Goal: Task Accomplishment & Management: Manage account settings

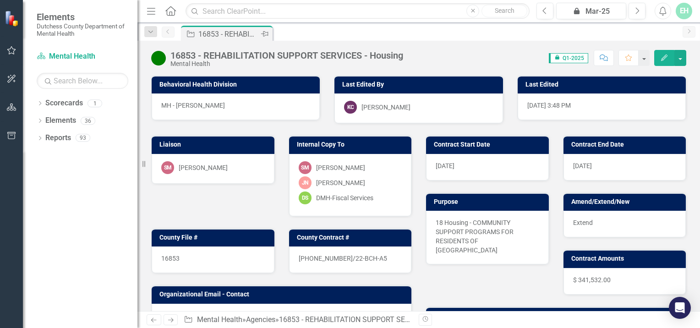
click at [210, 30] on div "16853 - REHABILITATION SUPPORT SERVICES - Housing" at bounding box center [228, 33] width 60 height 11
click at [65, 56] on link "Scorecard Mental Health" at bounding box center [83, 56] width 92 height 11
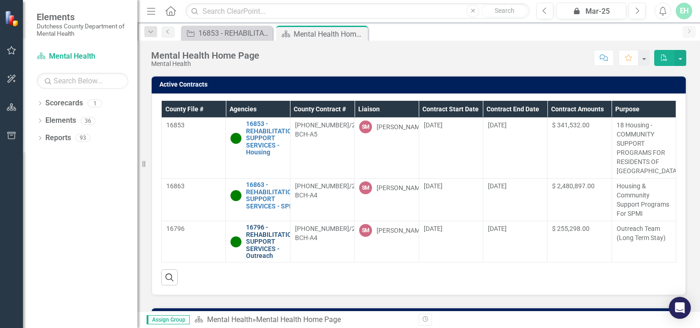
click at [260, 253] on link "16796 - REHABILITATION SUPPORT SERVICES - Outreach" at bounding box center [271, 241] width 50 height 35
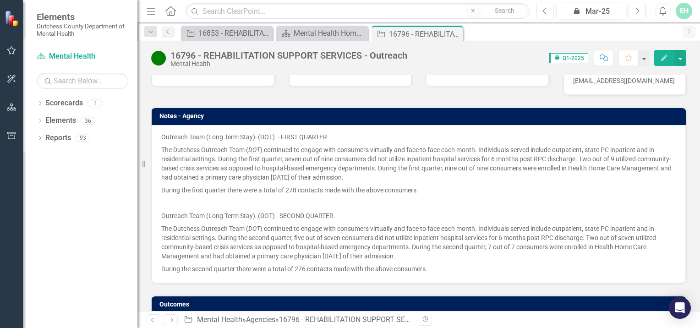
scroll to position [606, 0]
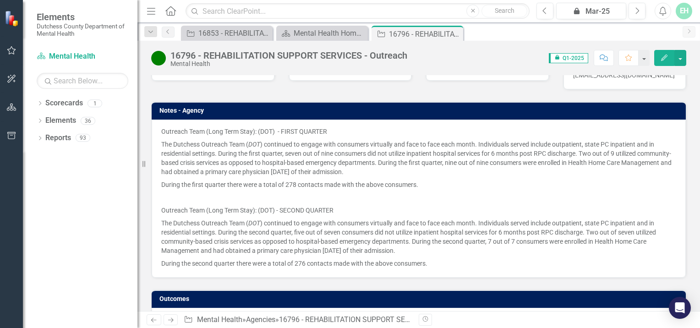
click at [173, 191] on p at bounding box center [418, 197] width 515 height 13
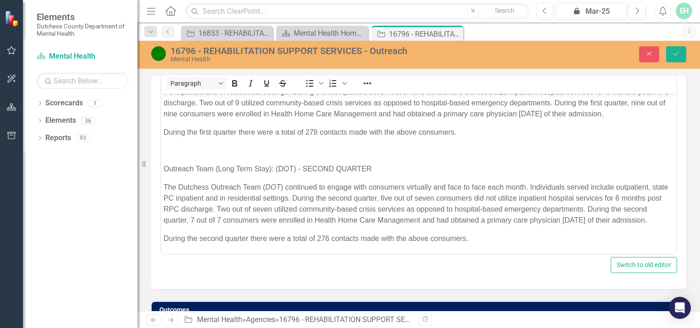
scroll to position [675, 0]
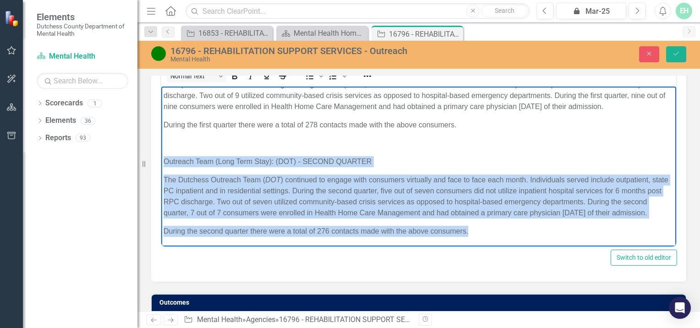
drag, startPoint x: 164, startPoint y: 151, endPoint x: 479, endPoint y: 231, distance: 324.6
click at [479, 231] on body "Outreach Team (Long Term Stay): (DOT) - FIRST QUARTER The Dutchess Outreach Tea…" at bounding box center [418, 146] width 515 height 199
copy body "Outreach Team (Long Term Stay): (DOT) - SECOND QUARTER The Dutchess Outreach Te…"
click at [474, 233] on p "During the second quarter there were a total of 276 contacts made with the abov…" at bounding box center [418, 230] width 510 height 11
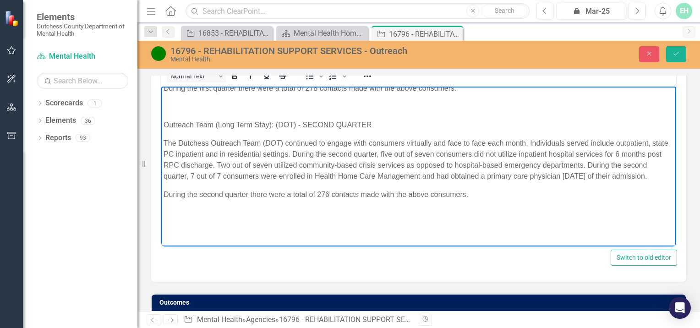
scroll to position [167, 0]
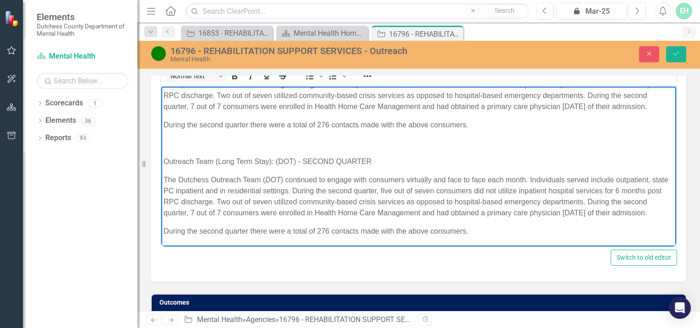
click at [332, 161] on p "Outreach Team (Long Term Stay): (DOT) - SECOND QUARTER" at bounding box center [418, 161] width 510 height 11
click at [367, 179] on p "The Dutchess Outreach Team ( DOT ) continued to engage with consumers virtually…" at bounding box center [418, 196] width 510 height 44
click at [370, 179] on p "The Dutchess Outreach Team ( DOT ) continued to engage with consumers virtually…" at bounding box center [418, 196] width 510 height 44
click at [398, 179] on p "The Dutchess Outreach Team ( DOT ) continued to engage with consumers virtually…" at bounding box center [418, 196] width 510 height 44
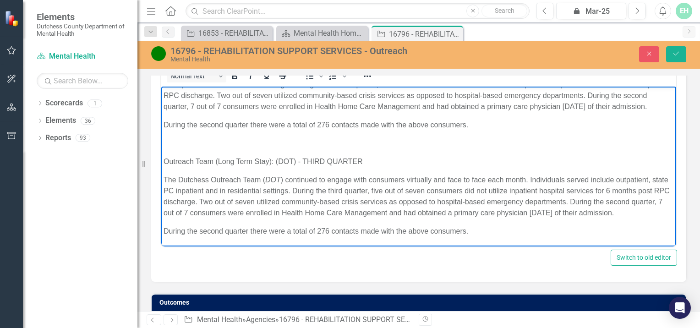
click at [396, 178] on p "The Dutchess Outreach Team ( DOT ) continued to engage with consumers virtually…" at bounding box center [418, 196] width 510 height 44
click at [399, 179] on p "The Dutchess Outreach Team ( DOT ) continued to engage with consumers virtually…" at bounding box center [418, 196] width 510 height 44
click at [434, 178] on p "The Dutchess Outreach Team ( DOT ) continued to engage with consumers virtually…" at bounding box center [418, 196] width 510 height 44
click at [230, 191] on p "The Dutchess Outreach Team ( DOT ) continued to engage with consumers virtually…" at bounding box center [418, 196] width 510 height 44
click at [261, 191] on p "The Dutchess Outreach Team ( DOT ) continued to engage with consumers virtually…" at bounding box center [418, 196] width 510 height 44
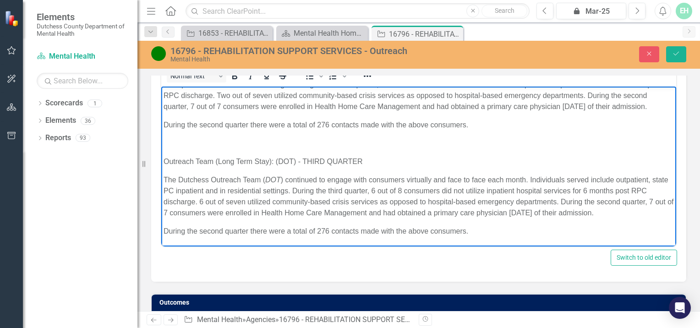
scroll to position [167, 0]
click at [621, 202] on p "The Dutchess Outreach Team ( DOT ) continued to engage with consumers virtually…" at bounding box center [418, 196] width 510 height 44
click at [644, 200] on p "The Dutchess Outreach Team ( DOT ) continued to engage with consumers virtually…" at bounding box center [418, 196] width 510 height 44
click at [174, 210] on p "The Dutchess Outreach Team ( DOT ) continued to engage with consumers virtually…" at bounding box center [418, 196] width 510 height 44
click at [221, 231] on p "During the second quarter there were a total of 276 contacts made with the abov…" at bounding box center [418, 230] width 510 height 11
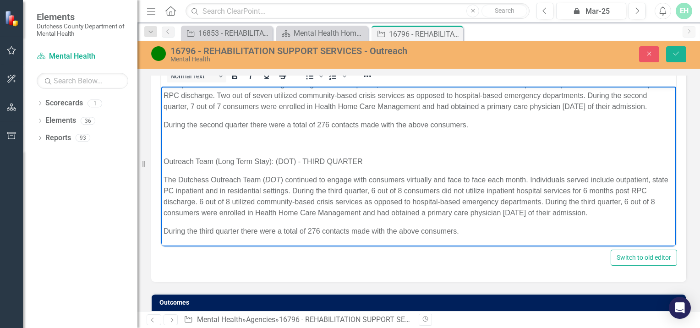
click at [321, 229] on p "During the third quarter there were a total of 276 contacts made with the above…" at bounding box center [418, 230] width 510 height 11
click at [318, 234] on p "During the third quarter there were a total of 276 contacts made with the above…" at bounding box center [418, 230] width 510 height 11
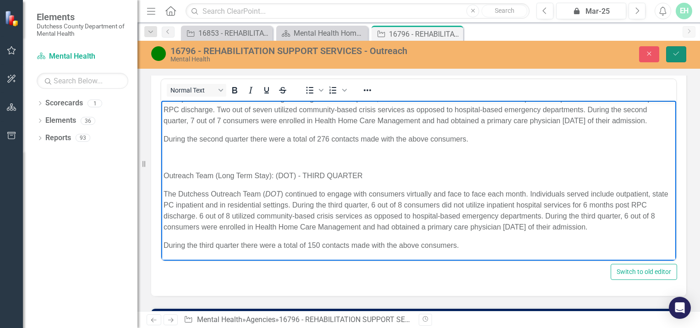
click at [680, 53] on icon "Save" at bounding box center [676, 53] width 8 height 6
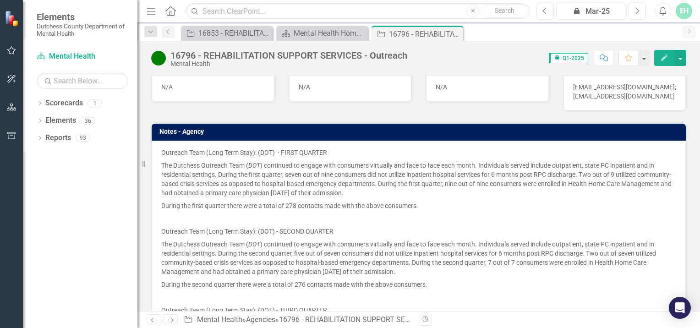
scroll to position [747, 0]
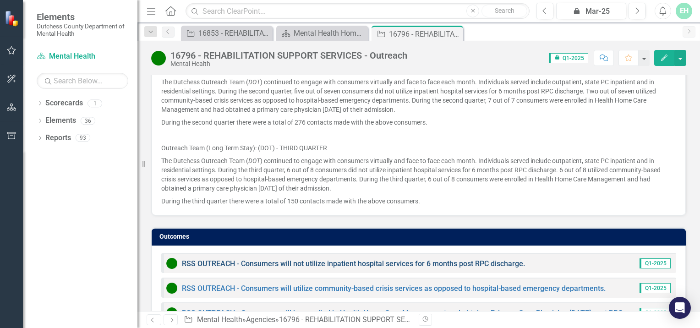
click at [319, 259] on link "RSS OUTREACH - Consumers will not utilize inpatient hospital services for 6 mon…" at bounding box center [353, 263] width 343 height 9
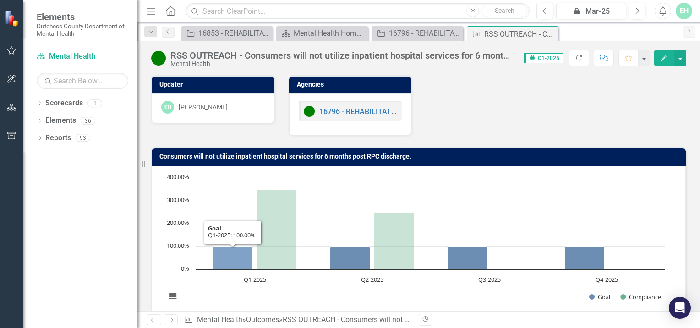
scroll to position [159, 0]
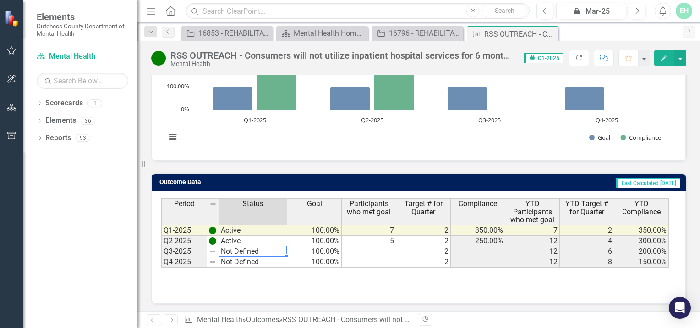
click at [228, 249] on td "Not Defined" at bounding box center [253, 251] width 68 height 11
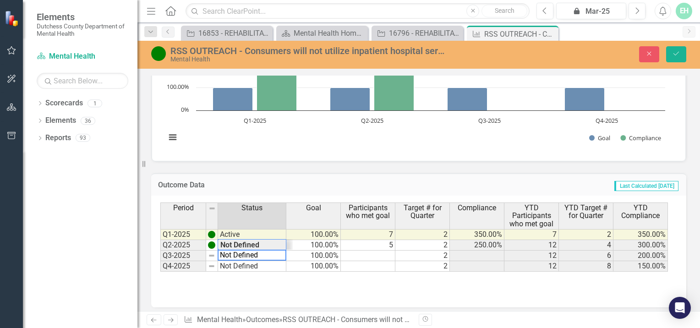
scroll to position [11, 0]
type textarea "Active"
click at [229, 242] on div "Period Status Goal Participants who met goal Target # for Quarter Compliance YT…" at bounding box center [415, 236] width 510 height 69
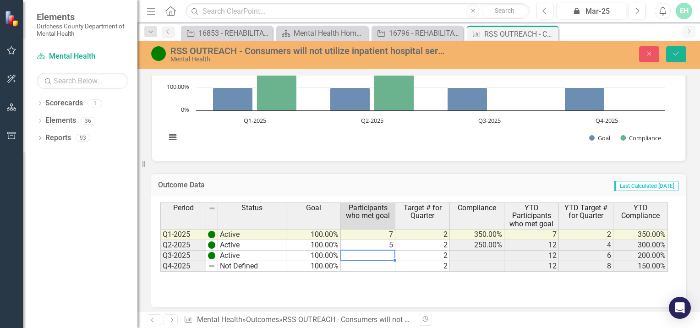
click at [381, 254] on td at bounding box center [368, 255] width 54 height 11
type textarea "6"
click at [359, 264] on td at bounding box center [368, 266] width 54 height 11
click at [677, 53] on icon "Save" at bounding box center [676, 53] width 8 height 6
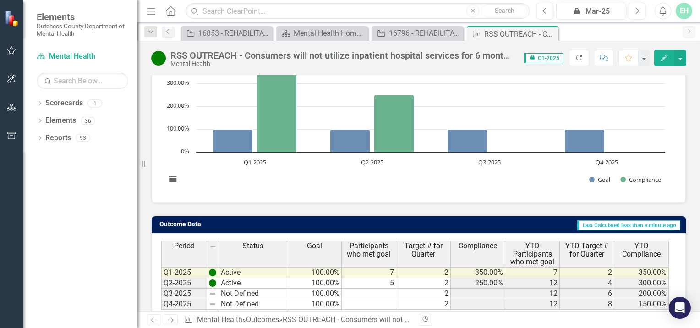
scroll to position [0, 0]
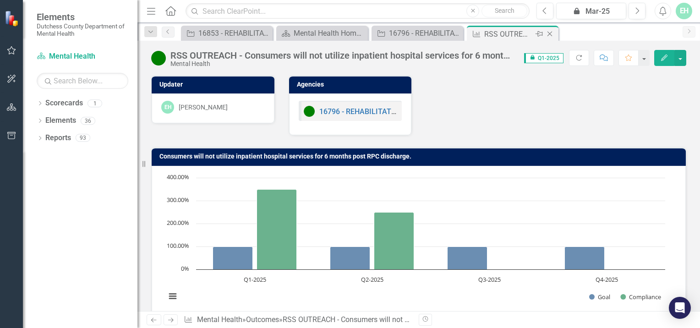
click at [553, 31] on icon "Close" at bounding box center [549, 33] width 9 height 7
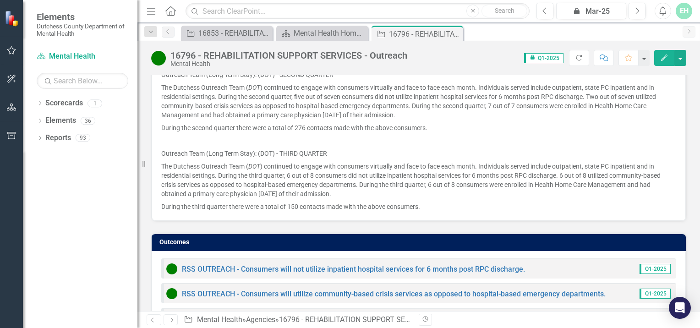
scroll to position [747, 0]
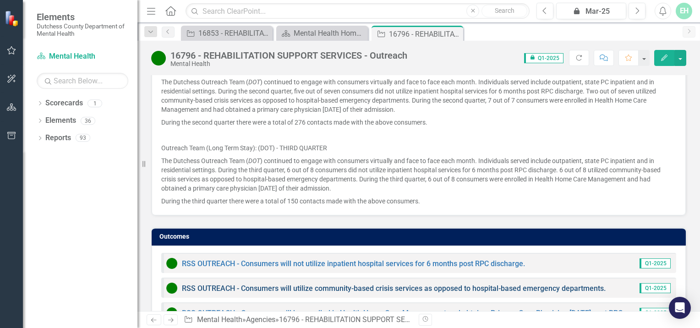
click at [267, 284] on link "RSS OUTREACH - Consumers will utilize community-based crisis services as oppose…" at bounding box center [394, 288] width 424 height 9
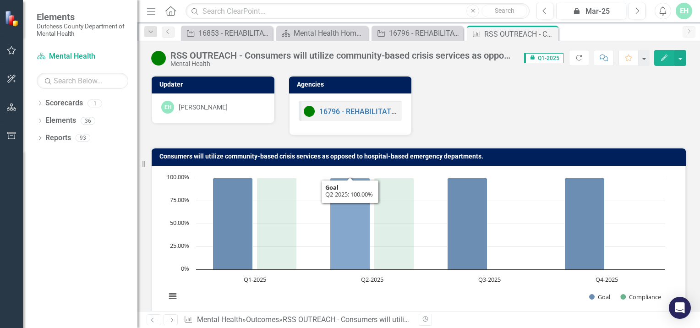
scroll to position [159, 0]
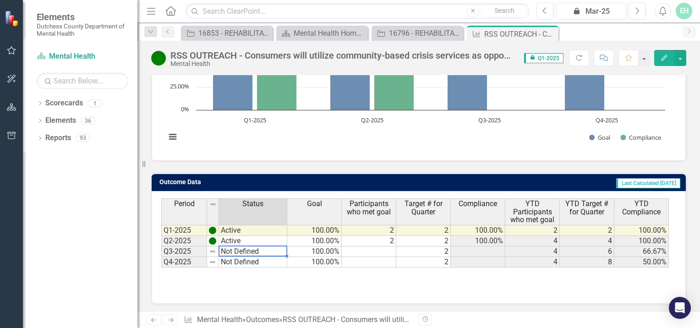
click at [237, 249] on td "Not Defined" at bounding box center [253, 251] width 68 height 11
click at [238, 247] on td "Not Defined" at bounding box center [253, 251] width 68 height 11
click at [238, 248] on td "Not Defined" at bounding box center [253, 251] width 68 height 11
click at [239, 248] on td "Not Defined" at bounding box center [253, 251] width 68 height 11
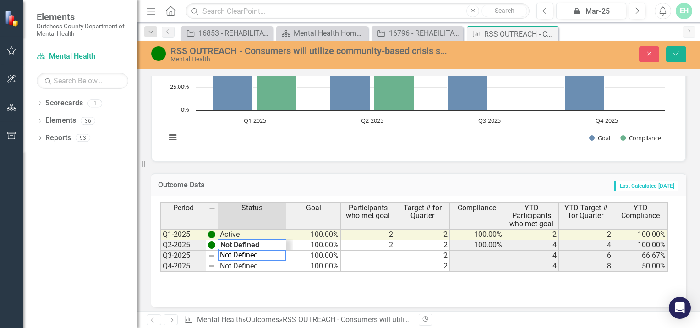
scroll to position [11, 0]
type textarea "Active"
click at [243, 241] on div "Period Status Goal Participants who met goal Target # for Quarter Compliance YT…" at bounding box center [415, 236] width 510 height 69
click at [389, 251] on td at bounding box center [368, 255] width 54 height 11
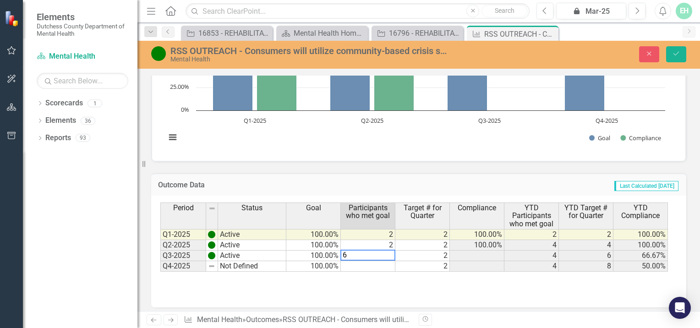
click at [412, 262] on td "2" at bounding box center [422, 266] width 54 height 11
type textarea "2"
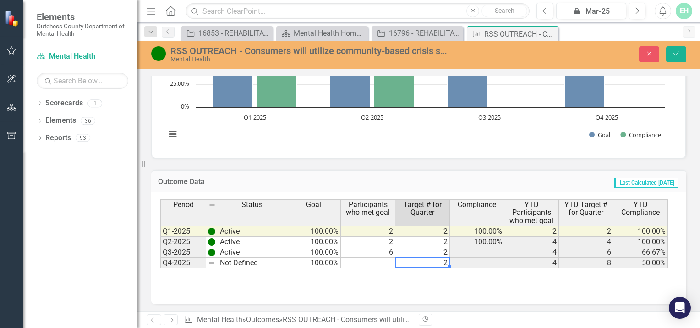
scroll to position [163, 0]
click at [680, 50] on button "Save" at bounding box center [676, 54] width 20 height 16
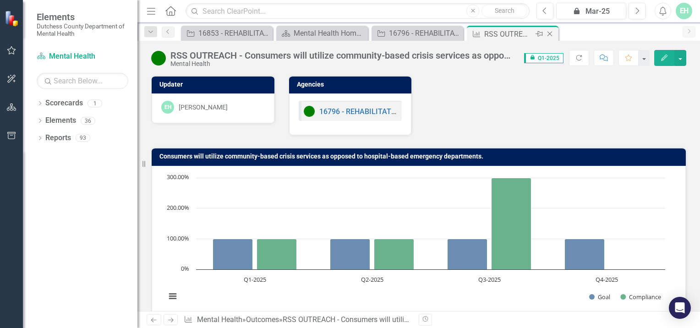
click at [551, 34] on icon "Close" at bounding box center [549, 33] width 9 height 7
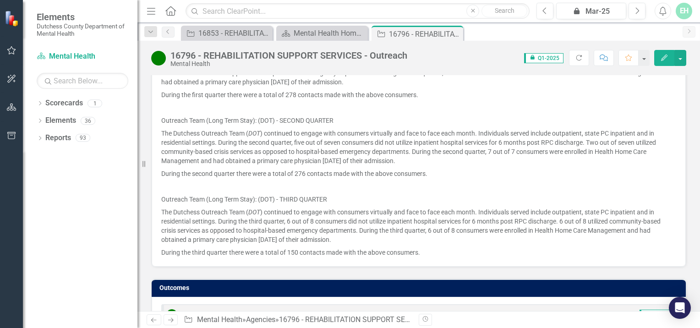
scroll to position [747, 0]
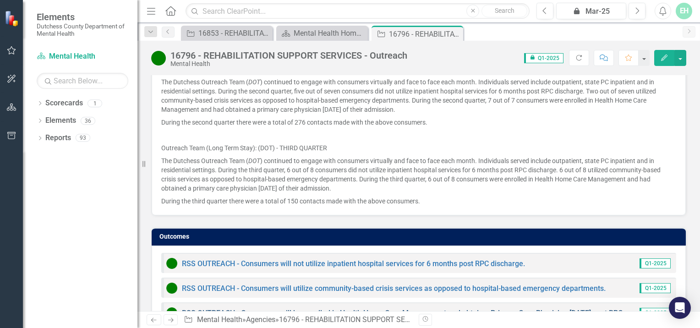
click at [202, 309] on link "RSS OUTREACH - Consumers will be enrolled in Health Home Care Management and ob…" at bounding box center [420, 313] width 477 height 9
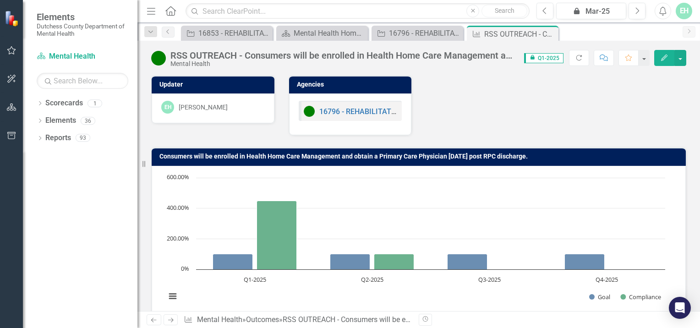
scroll to position [159, 0]
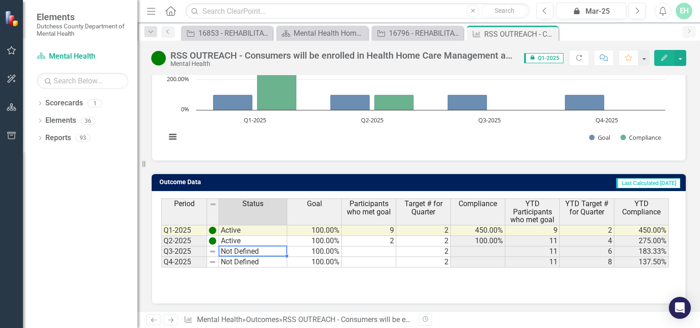
click at [229, 247] on td "Not Defined" at bounding box center [253, 251] width 68 height 11
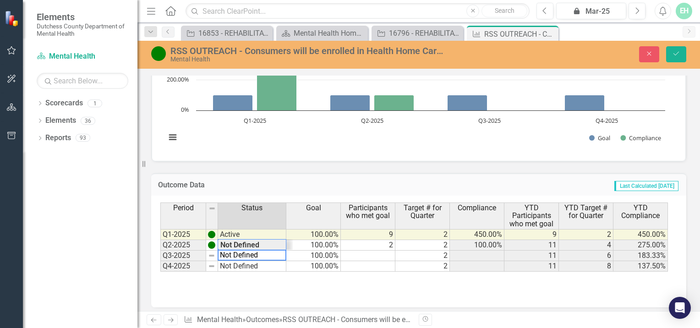
scroll to position [11, 0]
type textarea "Active"
click at [235, 244] on div "Period Status Goal Participants who met goal Target # for Quarter Compliance YT…" at bounding box center [415, 236] width 510 height 69
click at [383, 252] on td at bounding box center [368, 255] width 54 height 11
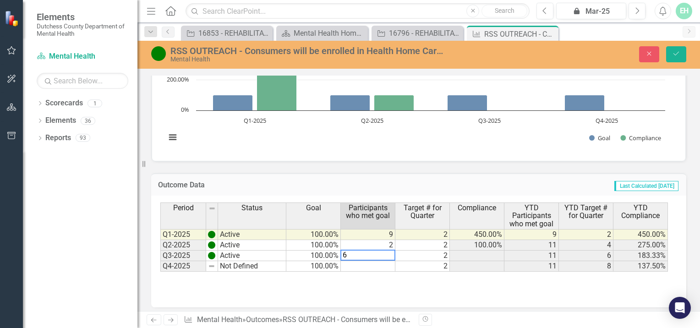
type textarea "6"
click at [374, 265] on td at bounding box center [368, 266] width 54 height 11
click at [678, 50] on button "Save" at bounding box center [676, 54] width 20 height 16
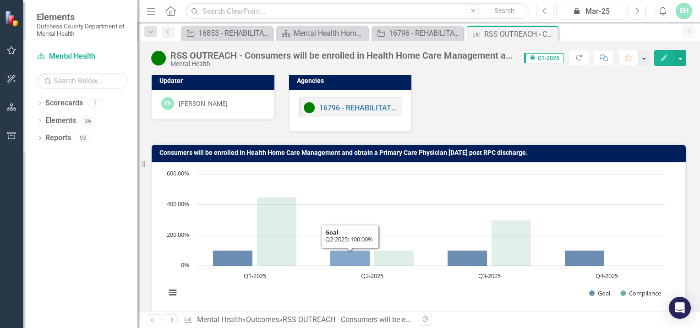
scroll to position [0, 0]
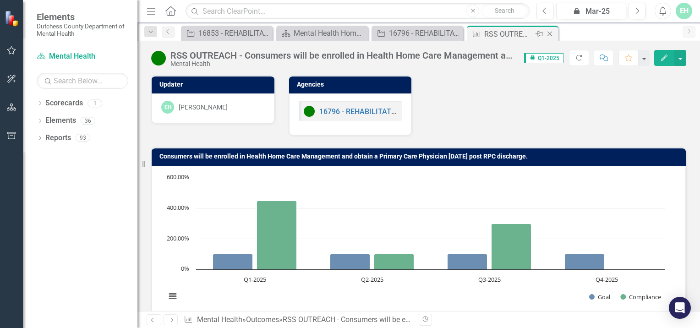
click at [554, 31] on div "Close" at bounding box center [549, 33] width 11 height 11
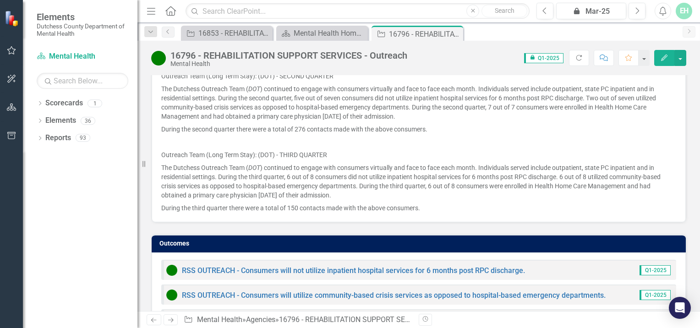
scroll to position [747, 0]
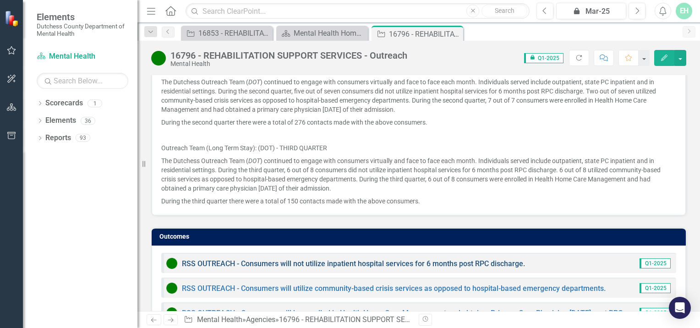
click at [258, 259] on link "RSS OUTREACH - Consumers will not utilize inpatient hospital services for 6 mon…" at bounding box center [353, 263] width 343 height 9
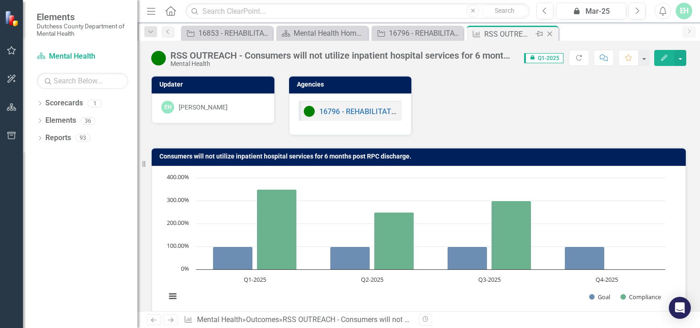
click at [549, 34] on icon at bounding box center [549, 34] width 5 height 5
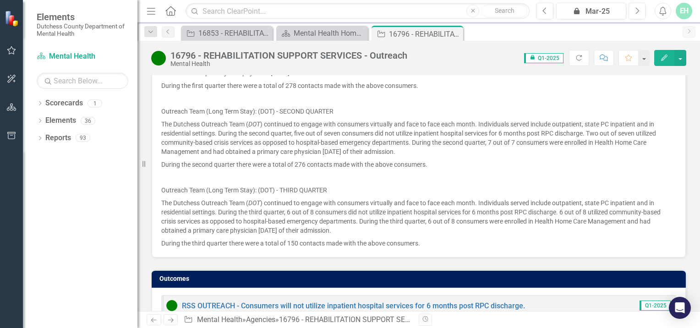
scroll to position [747, 0]
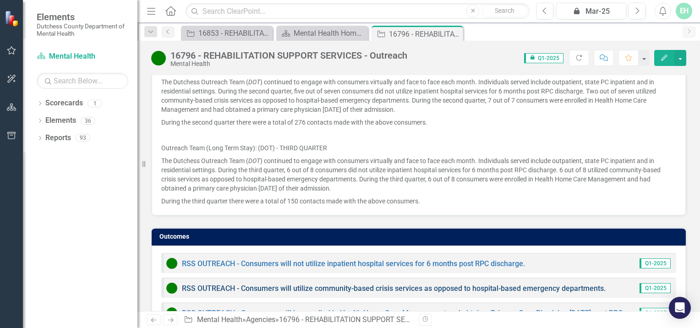
click at [274, 284] on link "RSS OUTREACH - Consumers will utilize community-based crisis services as oppose…" at bounding box center [394, 288] width 424 height 9
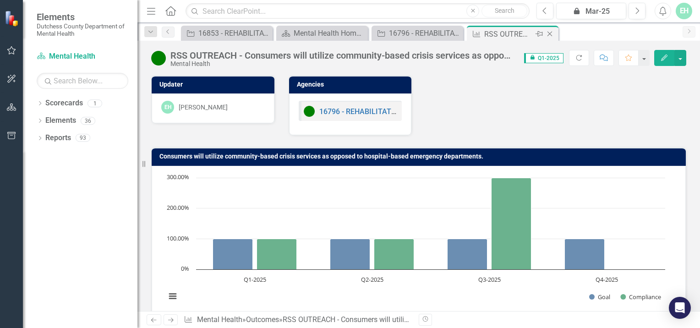
click at [551, 33] on icon "Close" at bounding box center [549, 33] width 9 height 7
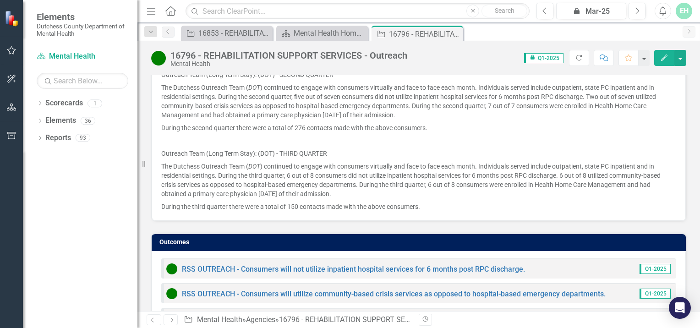
scroll to position [747, 0]
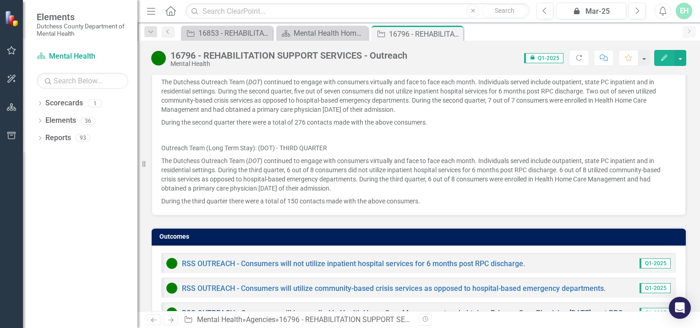
click at [206, 309] on link "RSS OUTREACH - Consumers will be enrolled in Health Home Care Management and ob…" at bounding box center [420, 313] width 477 height 9
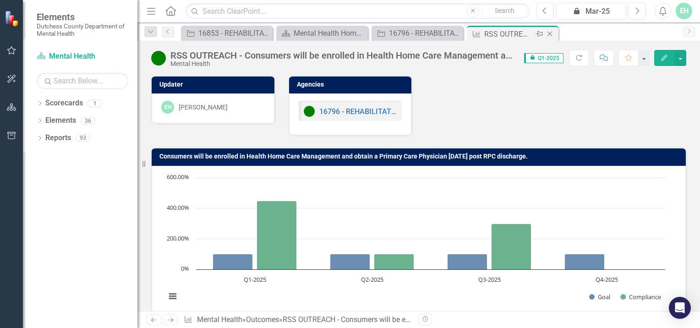
click at [551, 33] on icon "Close" at bounding box center [549, 33] width 9 height 7
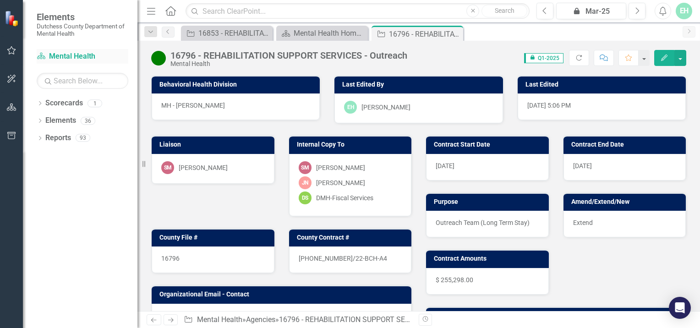
click at [71, 55] on link "Scorecard Mental Health" at bounding box center [83, 56] width 92 height 11
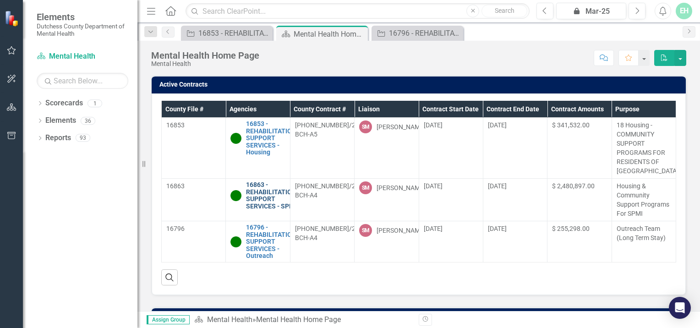
click at [257, 206] on link "16863 - REHABILITATION SUPPORT SERVICES - SPMI" at bounding box center [271, 195] width 50 height 28
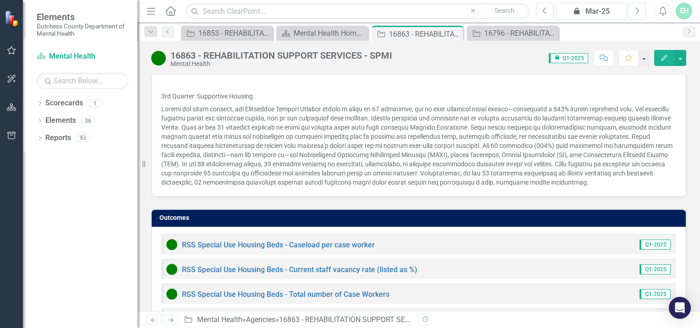
scroll to position [1122, 0]
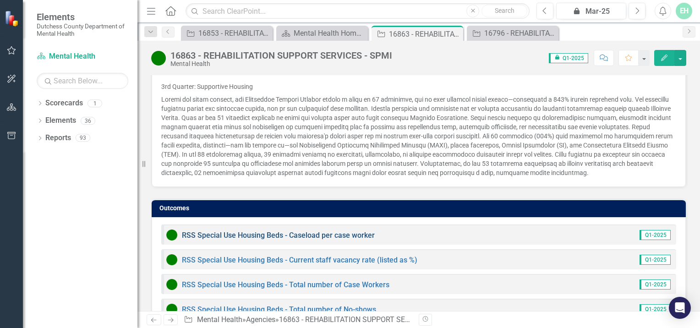
click at [344, 231] on link "RSS Special Use Housing Beds - Caseload per case worker" at bounding box center [278, 235] width 193 height 9
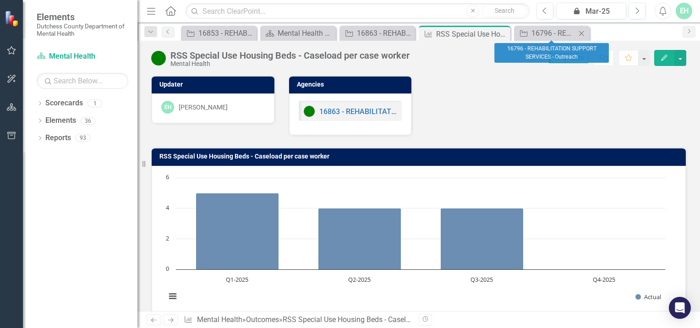
click at [584, 29] on div "Close" at bounding box center [581, 32] width 11 height 11
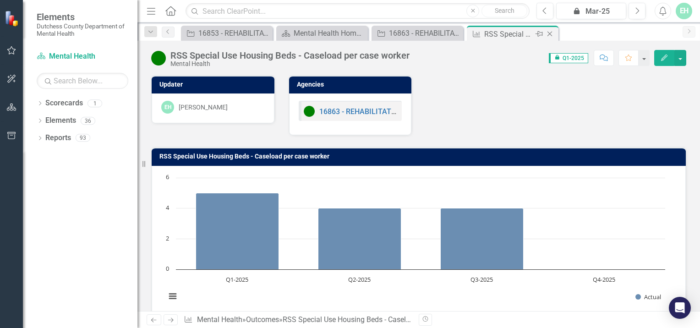
click at [550, 32] on icon "Close" at bounding box center [549, 33] width 9 height 7
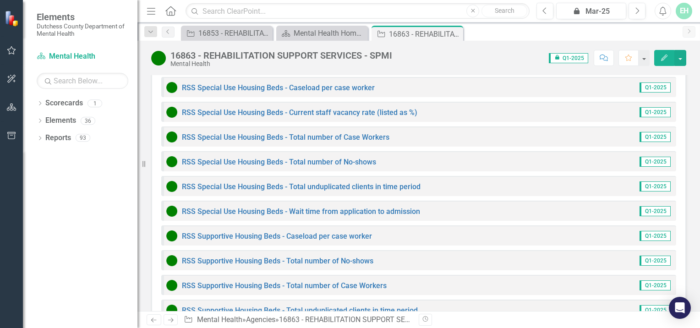
scroll to position [1202, 0]
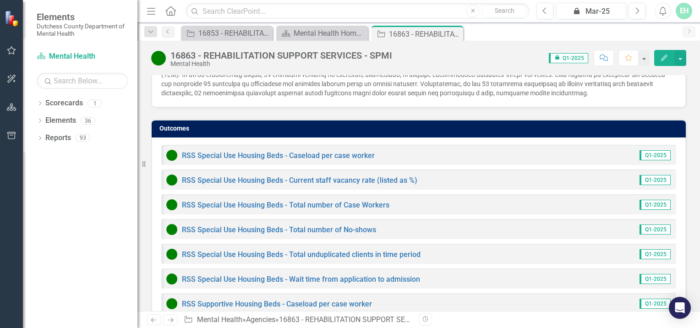
click at [244, 174] on div "RSS Special Use Housing Beds - Current staff vacancy rate (listed as %)" at bounding box center [291, 179] width 251 height 11
click at [366, 176] on link "RSS Special Use Housing Beds - Current staff vacancy rate (listed as %)" at bounding box center [299, 180] width 235 height 9
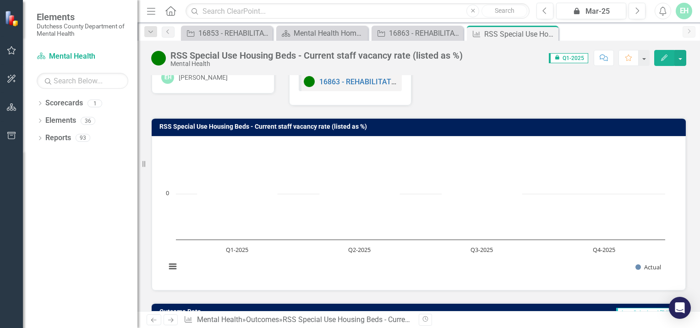
scroll to position [159, 0]
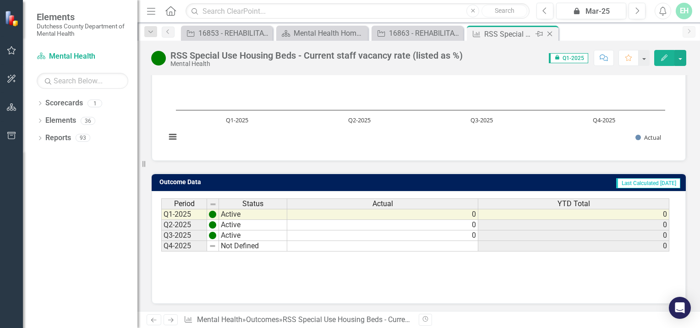
click at [551, 33] on icon "Close" at bounding box center [549, 33] width 9 height 7
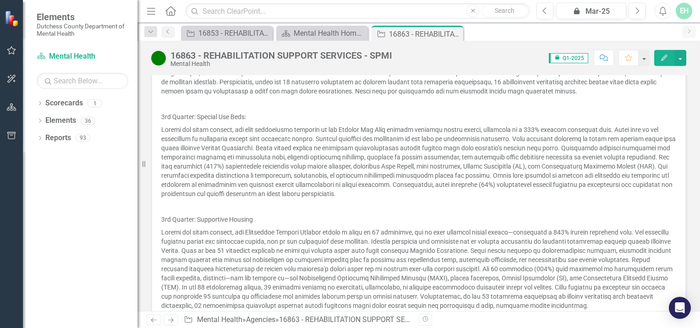
scroll to position [1122, 0]
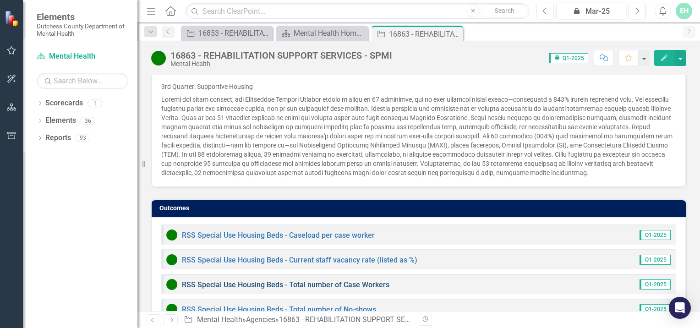
click at [229, 280] on link "RSS Special Use Housing Beds - Total number of Case Workers" at bounding box center [285, 284] width 207 height 9
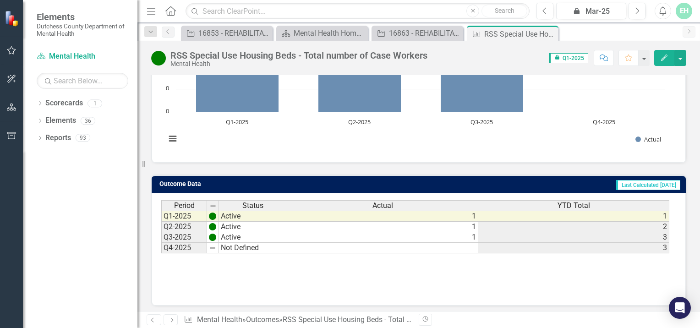
scroll to position [159, 0]
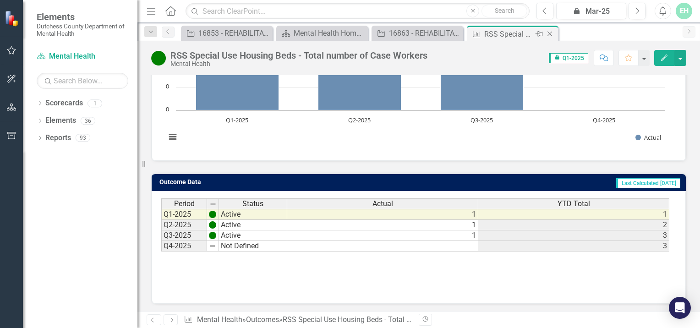
click at [548, 33] on icon "Close" at bounding box center [549, 33] width 9 height 7
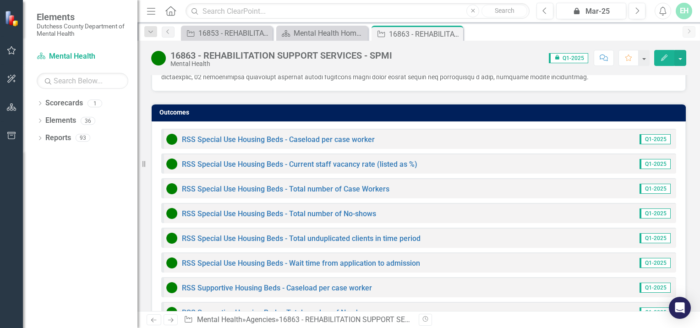
scroll to position [1213, 0]
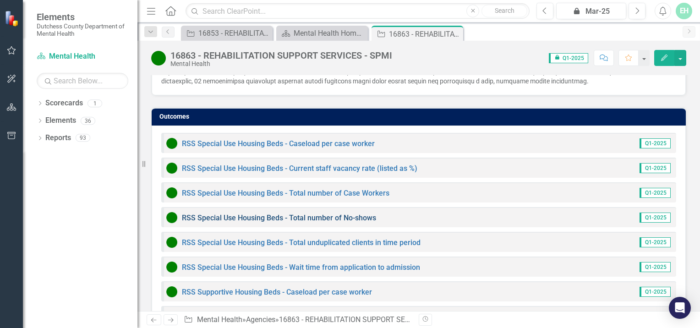
click at [194, 213] on link "RSS Special Use Housing Beds - Total number of No-shows" at bounding box center [279, 217] width 194 height 9
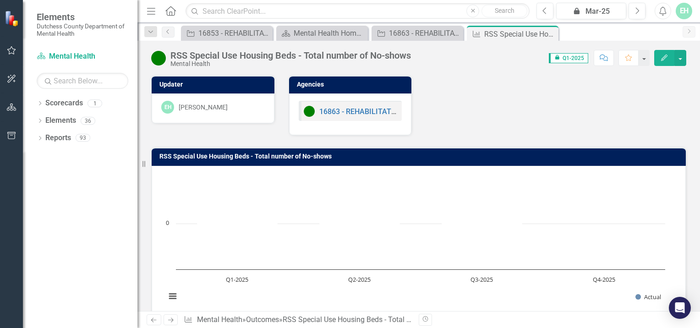
scroll to position [159, 0]
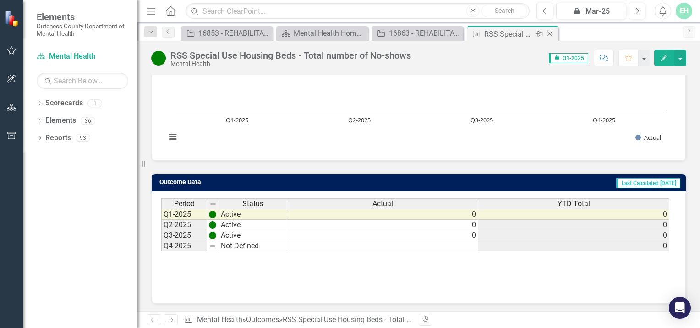
click at [549, 31] on icon "Close" at bounding box center [549, 33] width 9 height 7
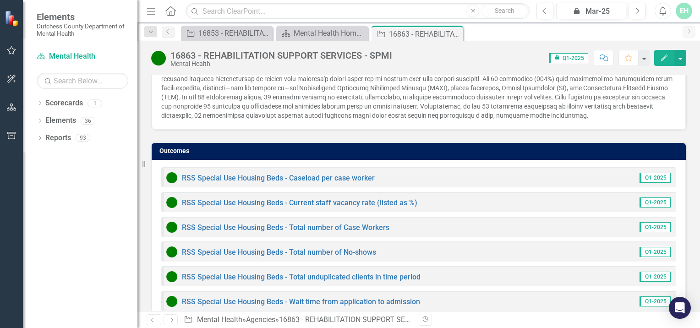
scroll to position [1202, 0]
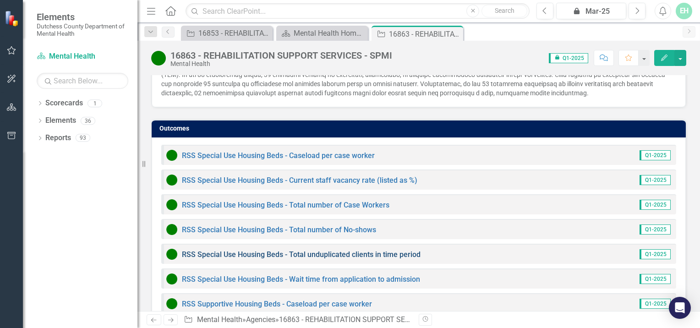
click at [203, 250] on link "RSS Special Use Housing Beds - Total unduplicated clients in time period" at bounding box center [301, 254] width 239 height 9
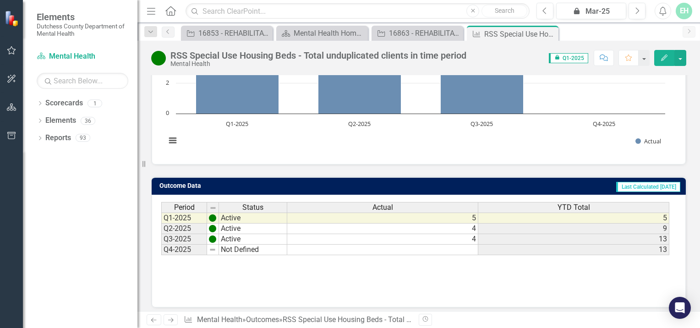
scroll to position [159, 0]
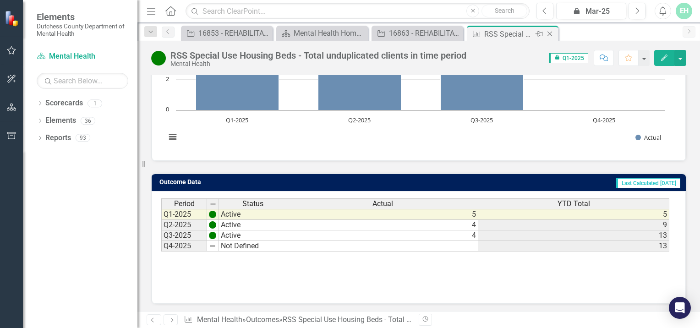
click at [553, 31] on icon "Close" at bounding box center [549, 33] width 9 height 7
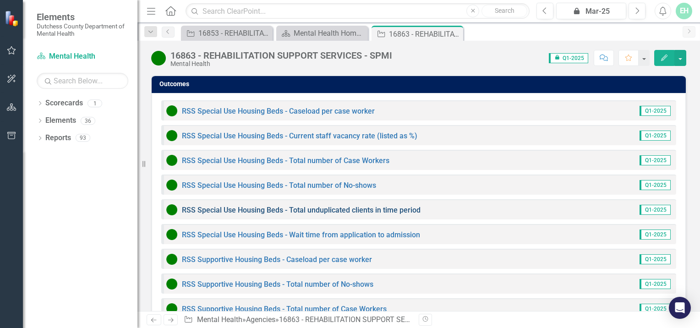
scroll to position [1247, 0]
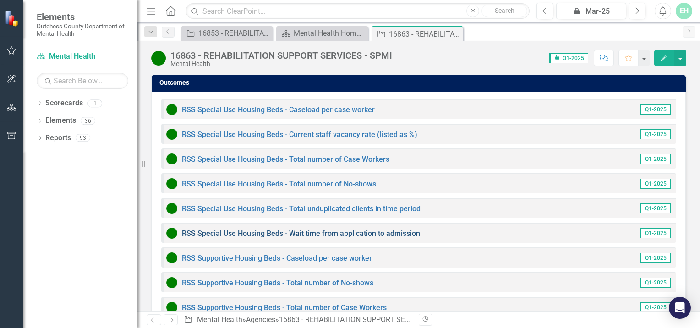
click at [190, 229] on link "RSS Special Use Housing Beds - Wait time from application to admission" at bounding box center [301, 233] width 238 height 9
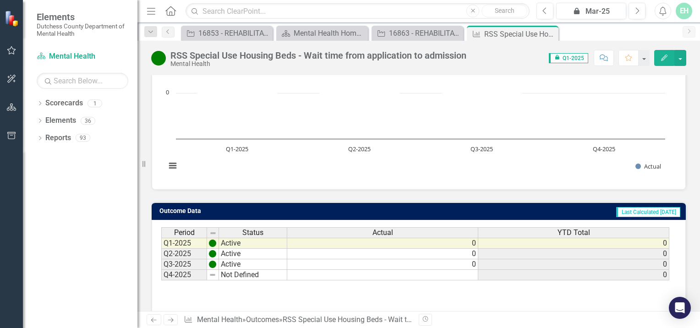
scroll to position [159, 0]
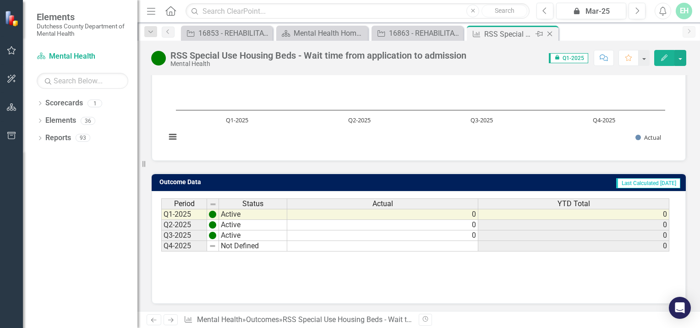
click at [552, 32] on icon "Close" at bounding box center [549, 33] width 9 height 7
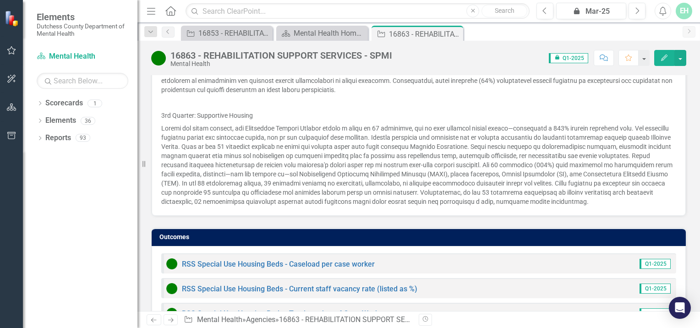
scroll to position [1271, 0]
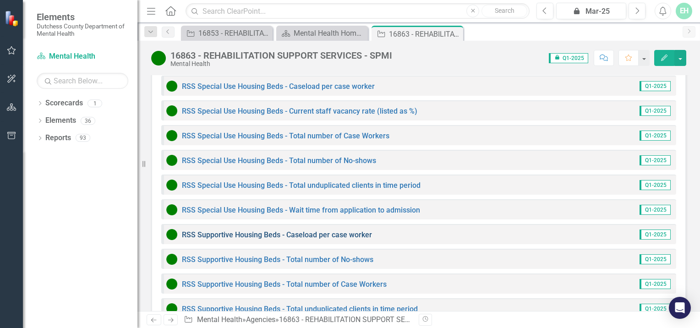
click at [305, 230] on link "RSS Supportive Housing Beds - Caseload per case worker" at bounding box center [277, 234] width 190 height 9
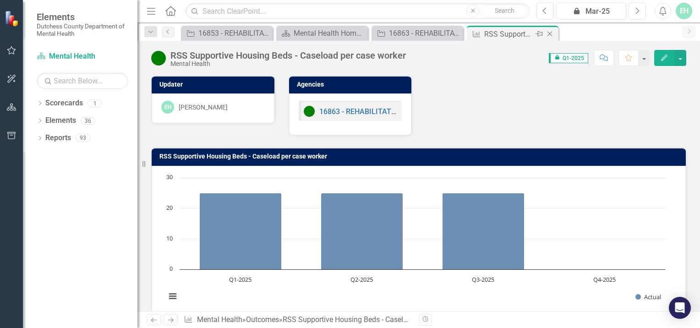
click at [552, 33] on icon "Close" at bounding box center [549, 33] width 9 height 7
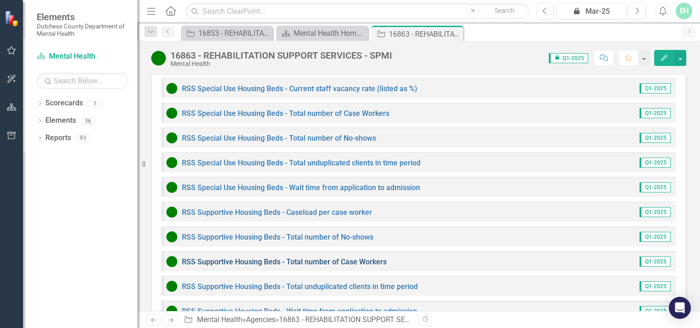
scroll to position [1305, 0]
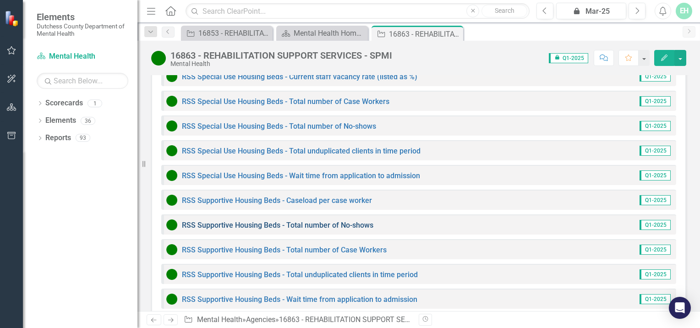
click at [244, 221] on link "RSS Supportive Housing Beds - Total number of No-shows" at bounding box center [277, 225] width 191 height 9
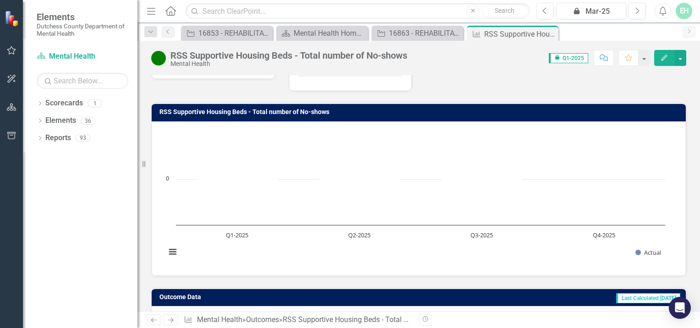
scroll to position [159, 0]
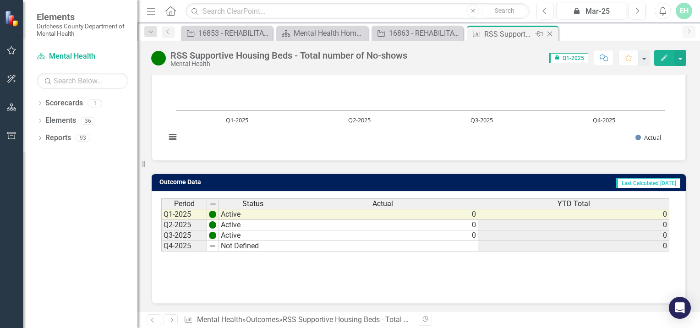
click at [550, 31] on icon "Close" at bounding box center [549, 33] width 9 height 7
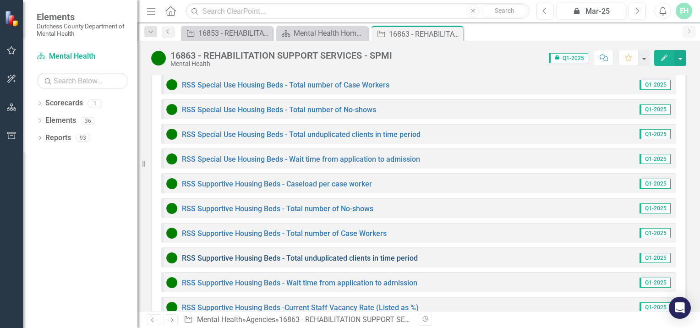
scroll to position [1316, 0]
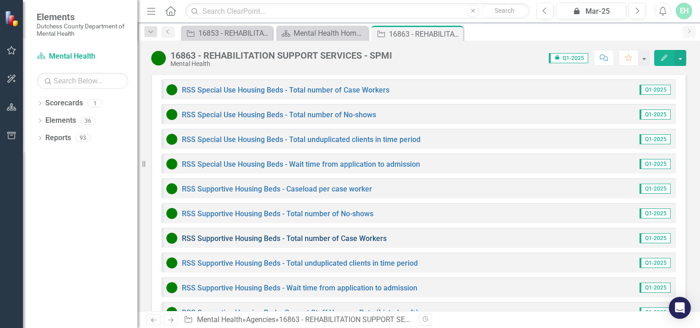
click at [305, 234] on link "RSS Supportive Housing Beds - Total number of Case Workers" at bounding box center [284, 238] width 205 height 9
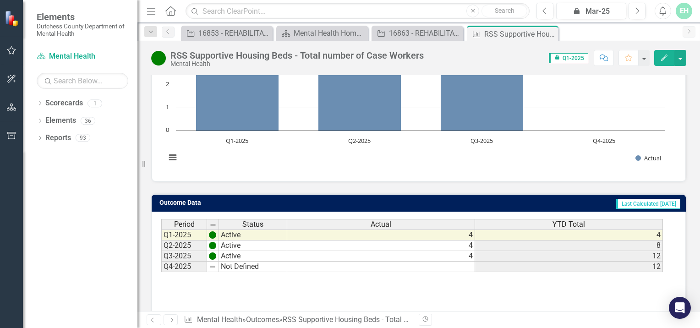
scroll to position [159, 0]
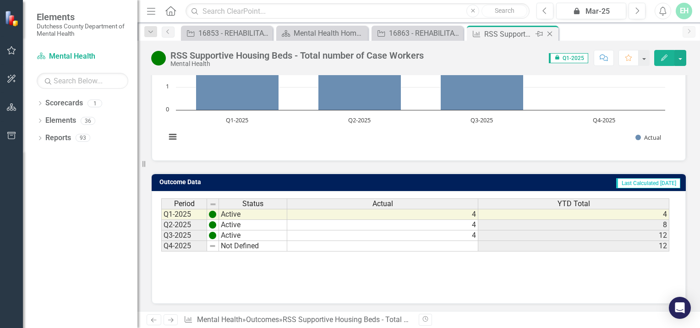
click at [555, 33] on div "Close" at bounding box center [549, 33] width 11 height 11
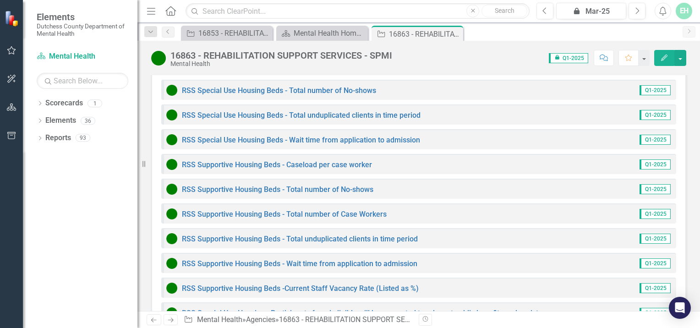
scroll to position [1328, 0]
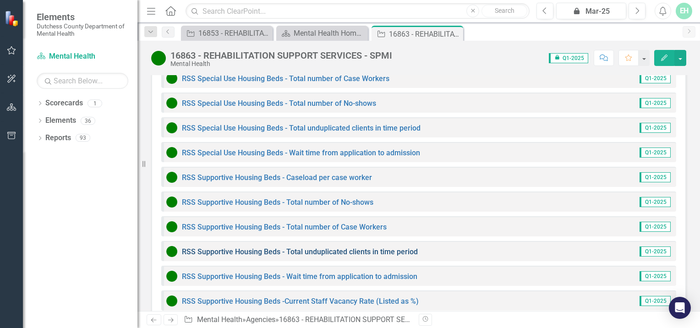
click at [315, 247] on link "RSS Supportive Housing Beds - Total unduplicated clients in time period" at bounding box center [300, 251] width 236 height 9
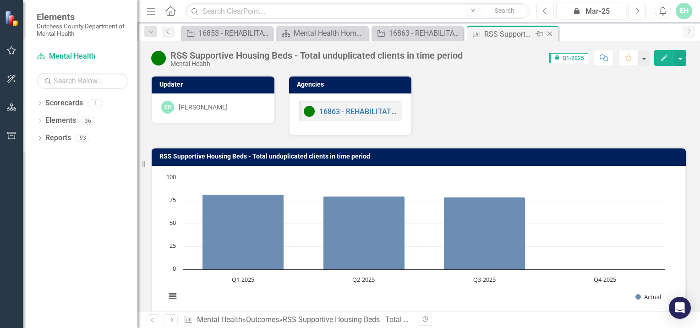
click at [552, 33] on icon "Close" at bounding box center [549, 33] width 9 height 7
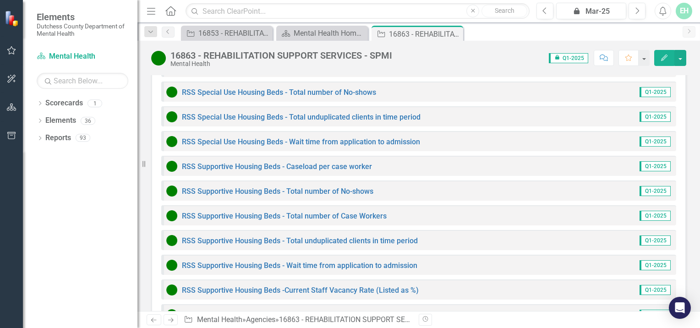
scroll to position [1339, 0]
click at [343, 261] on link "RSS Supportive Housing Beds - Wait time from application to admission" at bounding box center [299, 265] width 235 height 9
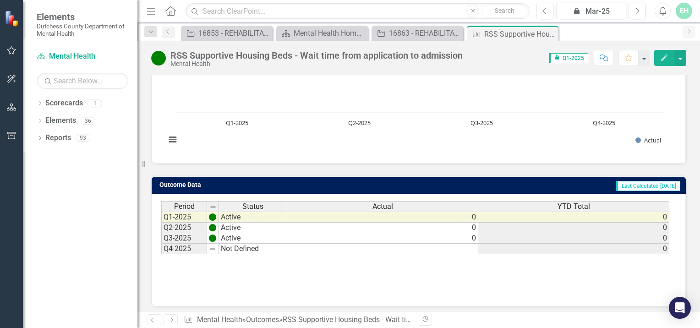
scroll to position [159, 0]
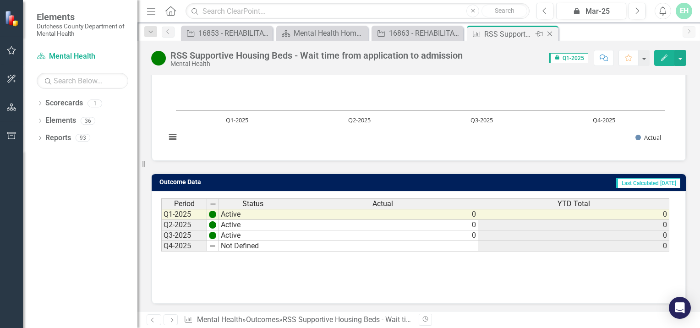
click at [551, 33] on icon "Close" at bounding box center [549, 33] width 9 height 7
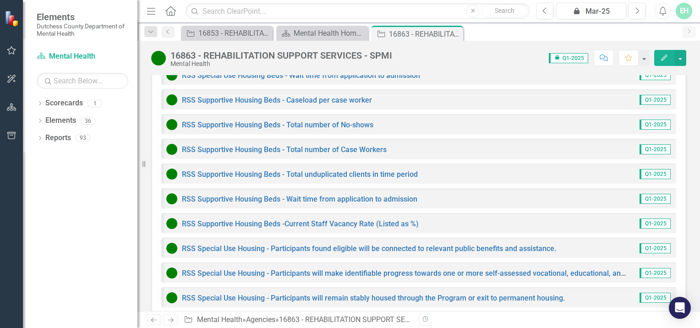
scroll to position [1408, 0]
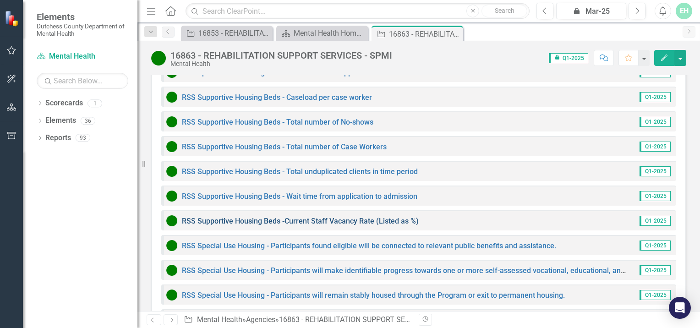
click at [325, 217] on link "RSS Supportive Housing Beds -Current Staff Vacancy Rate (Listed as %)" at bounding box center [300, 221] width 237 height 9
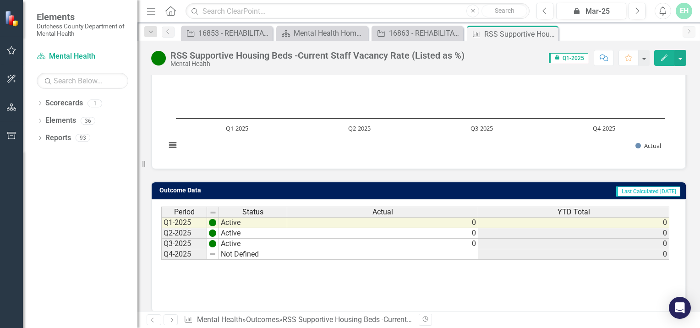
scroll to position [148, 0]
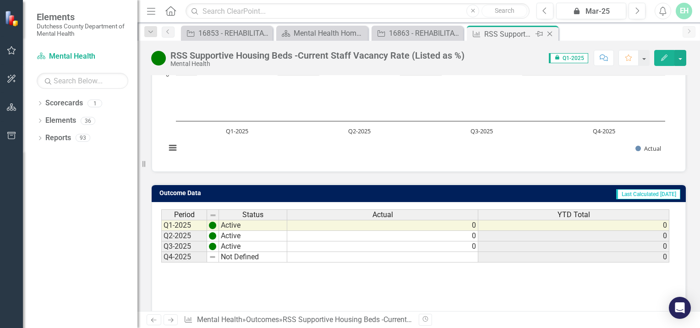
click at [553, 33] on icon "Close" at bounding box center [549, 33] width 9 height 7
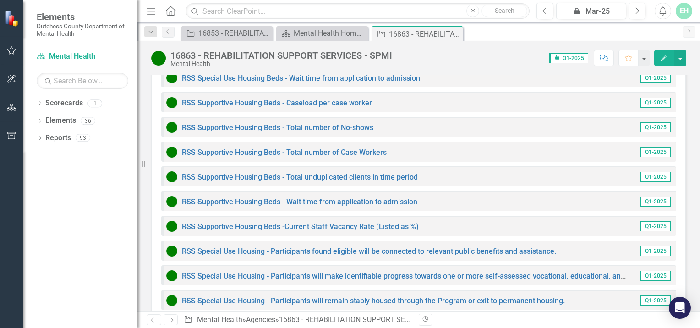
scroll to position [1408, 0]
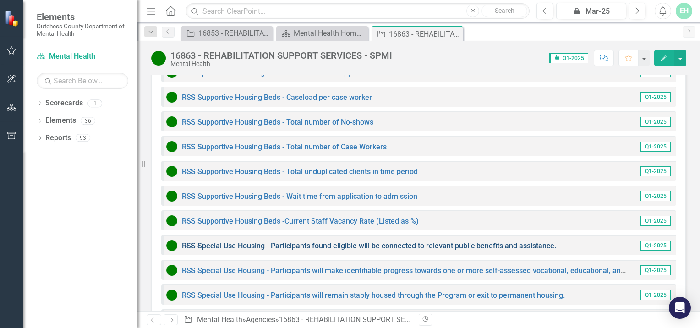
click at [251, 241] on link "RSS Special Use Housing - Participants found eligible will be connected to rele…" at bounding box center [369, 245] width 374 height 9
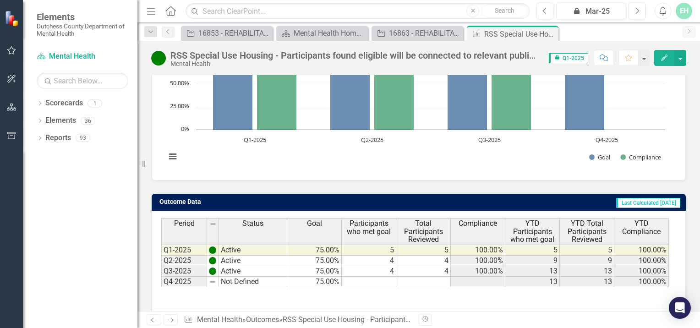
scroll to position [159, 0]
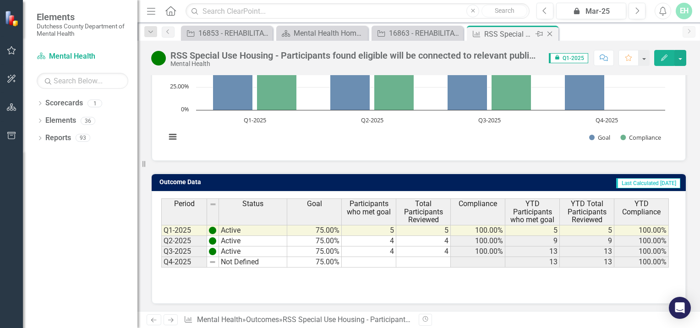
click at [550, 32] on icon "Close" at bounding box center [549, 33] width 9 height 7
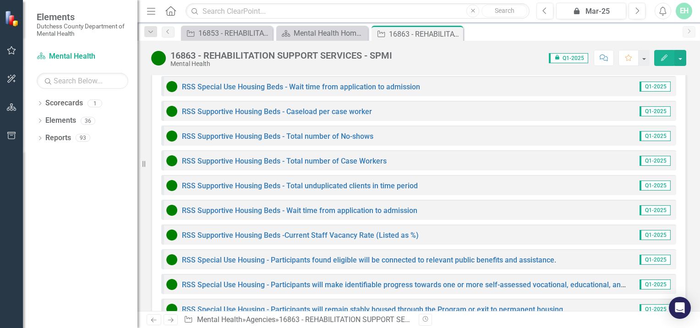
scroll to position [1397, 0]
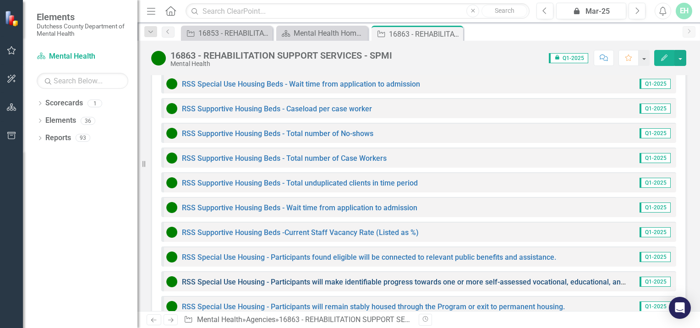
click at [323, 277] on link "RSS Special Use Housing - Participants will make identifiable progress towards …" at bounding box center [456, 281] width 549 height 9
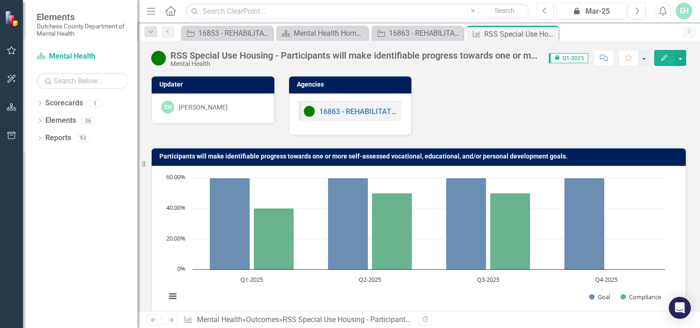
scroll to position [159, 0]
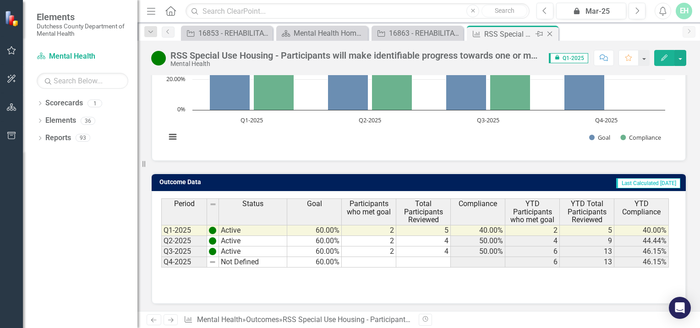
click at [553, 26] on div "Outcome RSS Special Use Housing - Participants will make identifiable progress …" at bounding box center [513, 33] width 92 height 15
click at [549, 28] on div "Close" at bounding box center [549, 33] width 11 height 11
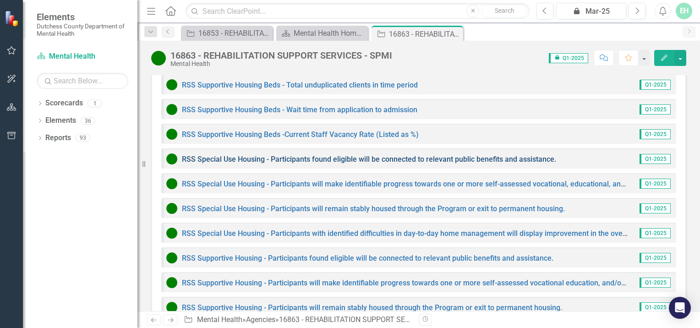
scroll to position [1491, 0]
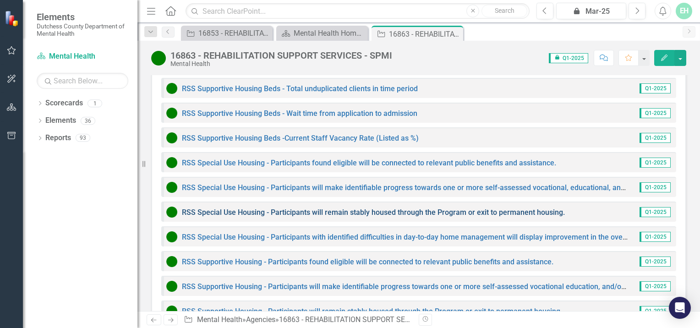
click at [316, 208] on link "RSS Special Use Housing - Participants will remain stably housed through the Pr…" at bounding box center [373, 212] width 383 height 9
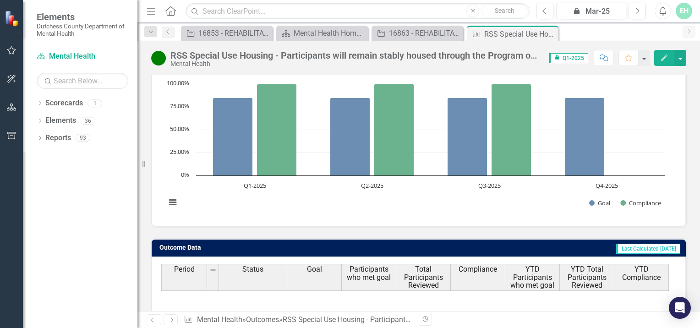
scroll to position [159, 0]
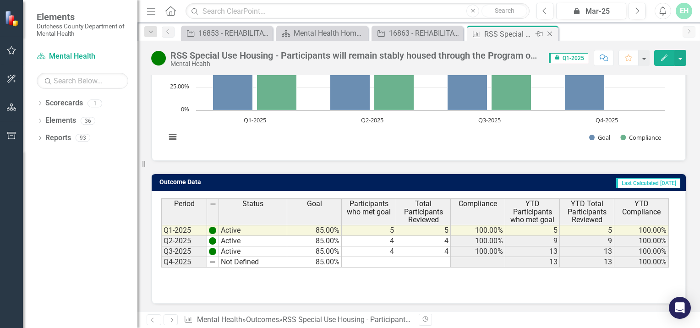
click at [549, 33] on icon at bounding box center [549, 34] width 5 height 5
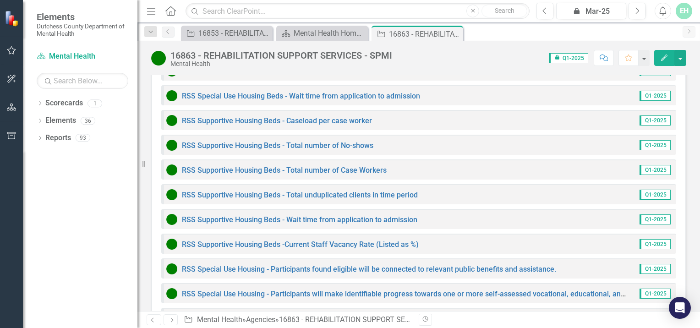
scroll to position [1514, 0]
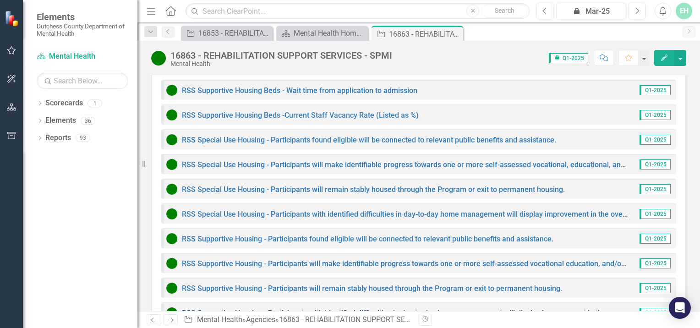
click at [345, 309] on link "RSS Supportive Housing - Participants with identified difficulties in day-to-da…" at bounding box center [472, 313] width 580 height 9
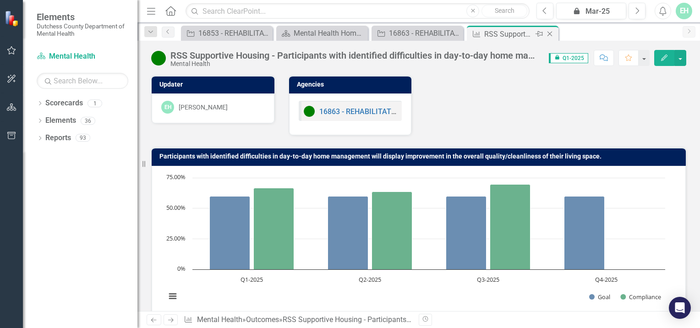
click at [551, 30] on icon "Close" at bounding box center [549, 33] width 9 height 7
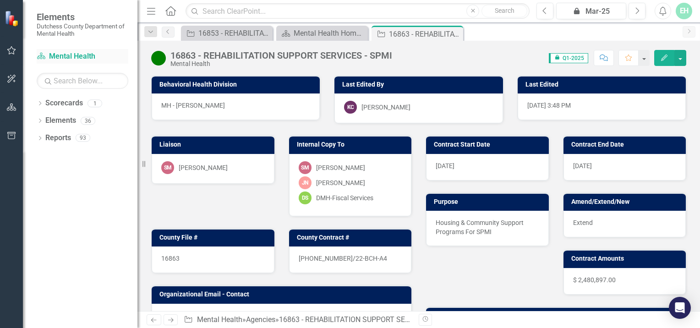
click at [75, 54] on link "Scorecard Mental Health" at bounding box center [83, 56] width 92 height 11
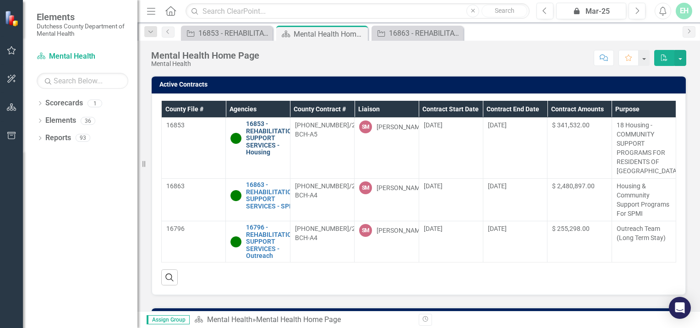
click at [256, 121] on link "16853 - REHABILITATION SUPPORT SERVICES - Housing" at bounding box center [271, 137] width 50 height 35
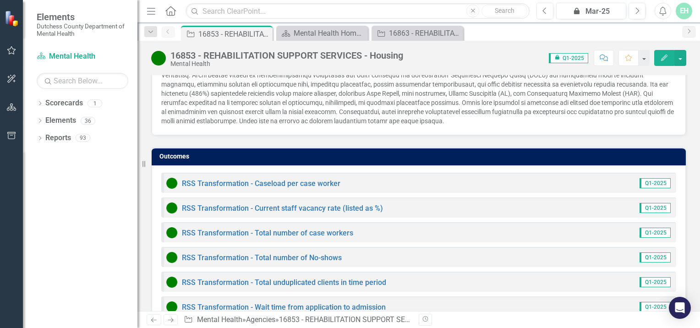
scroll to position [888, 0]
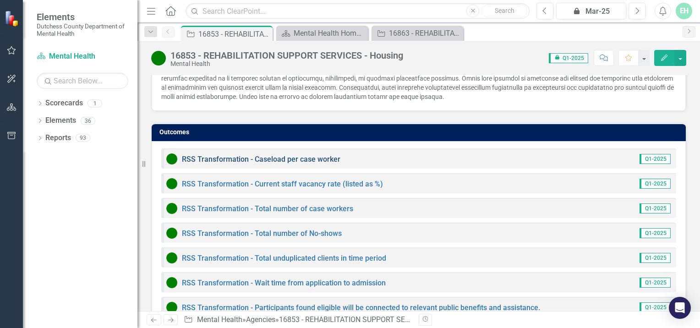
click at [292, 155] on link "RSS Transformation - Caseload per case worker" at bounding box center [261, 159] width 158 height 9
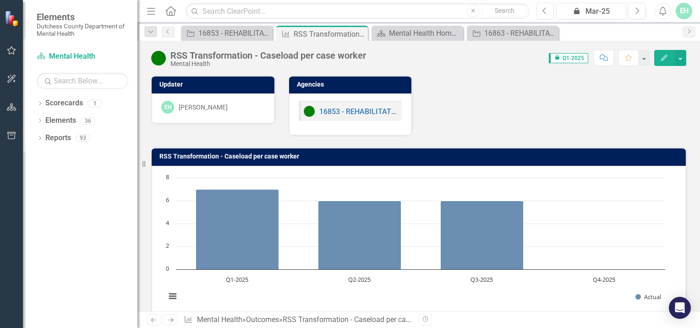
scroll to position [159, 0]
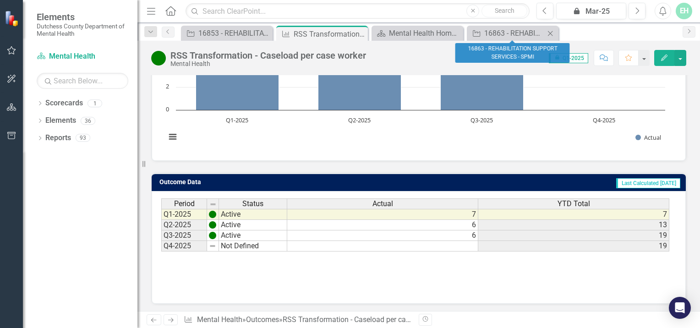
click at [551, 34] on icon at bounding box center [550, 33] width 5 height 5
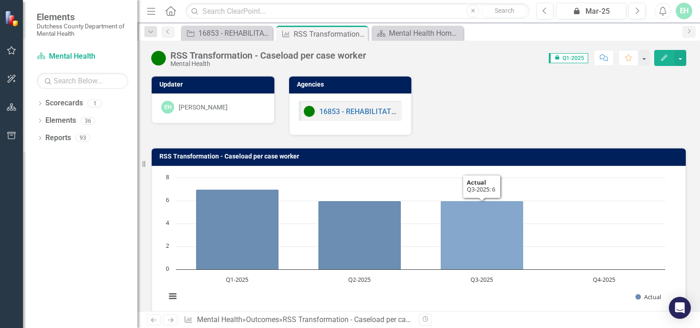
scroll to position [0, 0]
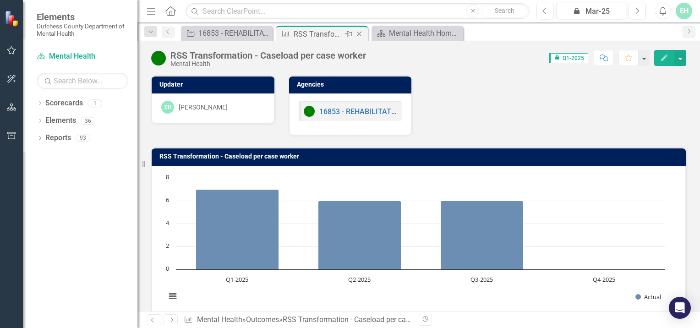
click at [361, 33] on icon "Close" at bounding box center [358, 33] width 9 height 7
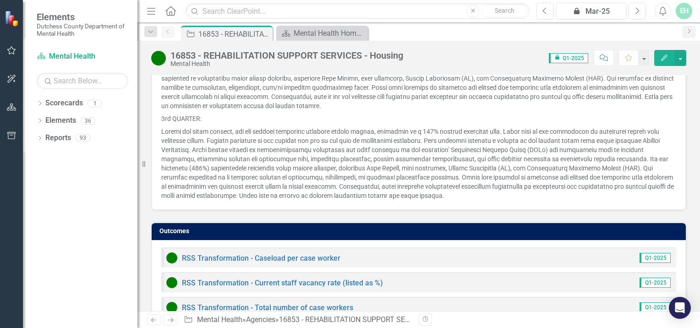
scroll to position [957, 0]
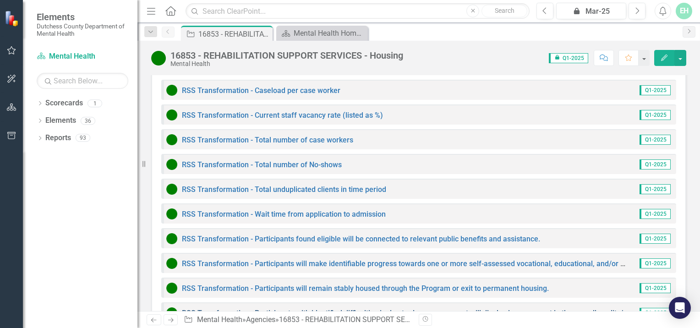
click at [291, 309] on link "RSS Transformation - Participants with identified difficulties in day-to-day ma…" at bounding box center [455, 313] width 546 height 9
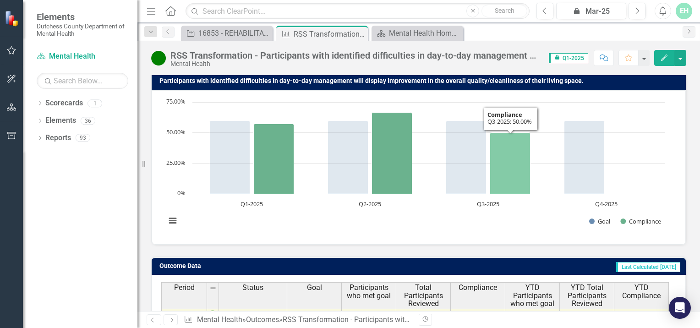
scroll to position [68, 0]
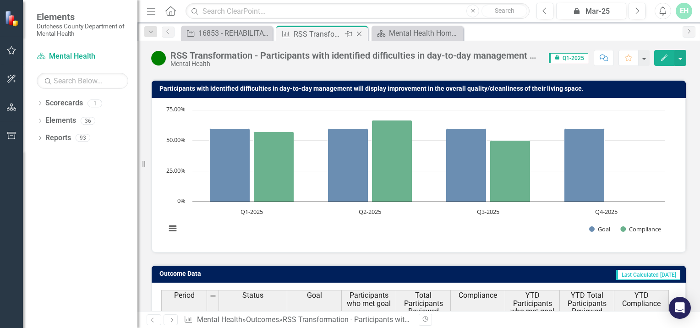
click at [359, 33] on icon at bounding box center [359, 34] width 5 height 5
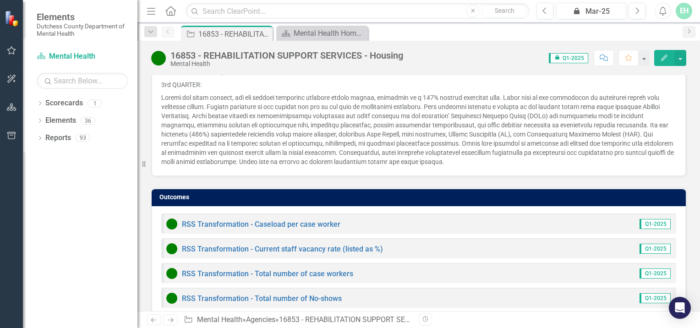
scroll to position [957, 0]
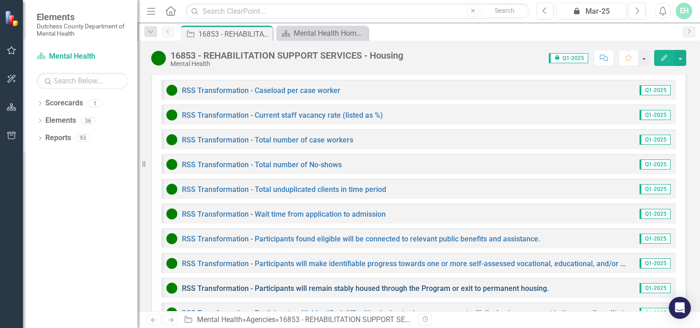
click at [226, 284] on link "RSS Transformation - Participants will remain stably housed through the Program…" at bounding box center [365, 288] width 367 height 9
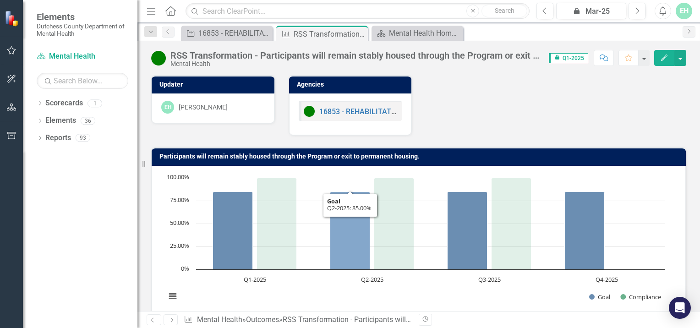
scroll to position [159, 0]
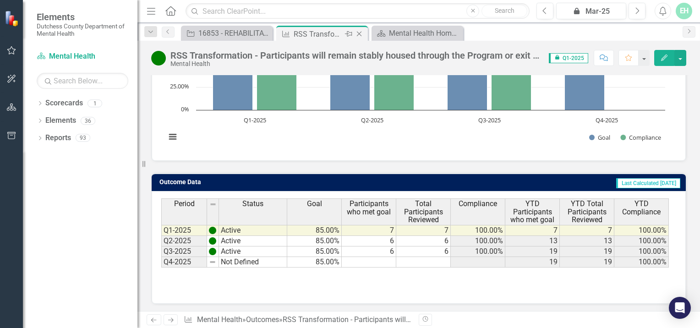
click at [360, 32] on icon "Close" at bounding box center [358, 33] width 9 height 7
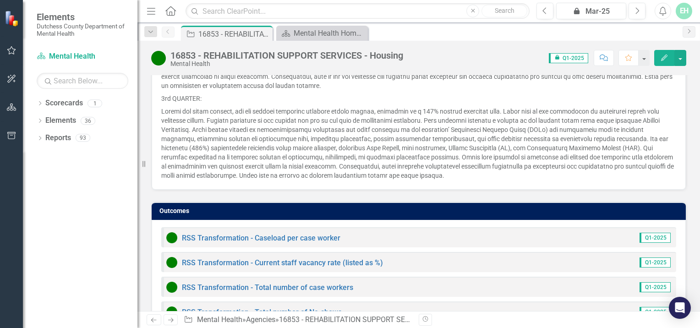
scroll to position [957, 0]
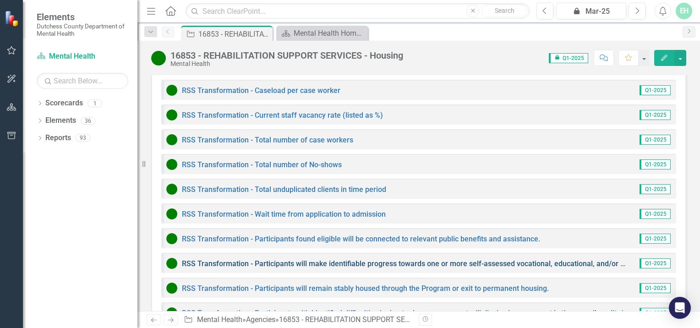
click at [215, 259] on link "RSS Transformation - Participants will make identifiable progress towards one o…" at bounding box center [448, 263] width 533 height 9
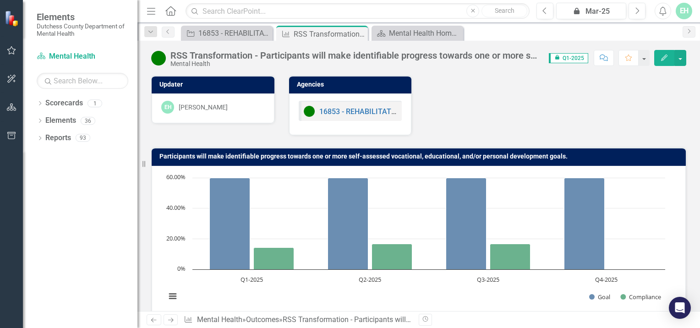
scroll to position [159, 0]
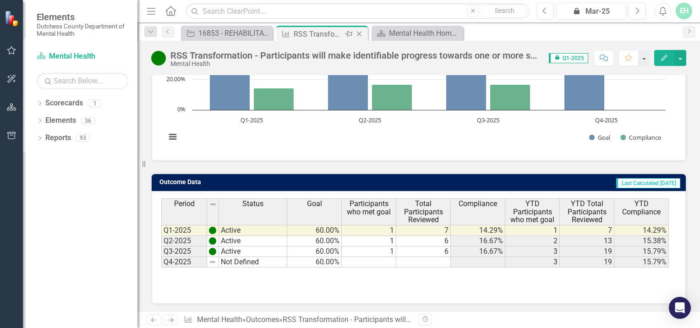
click at [357, 33] on icon "Close" at bounding box center [358, 33] width 9 height 7
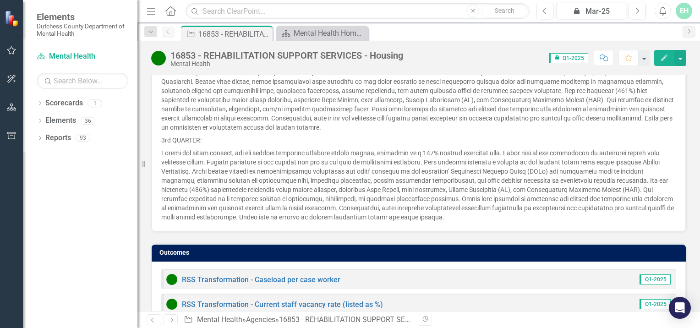
scroll to position [957, 0]
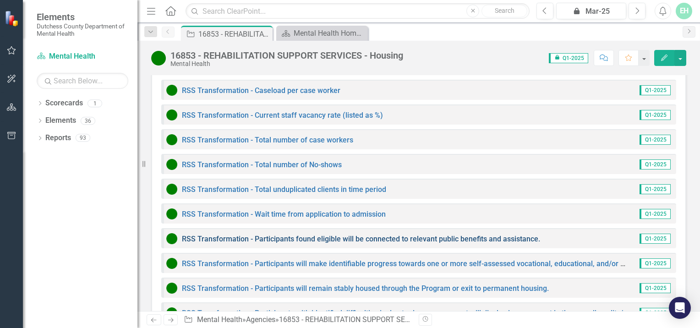
click at [223, 234] on link "RSS Transformation - Participants found eligible will be connected to relevant …" at bounding box center [361, 238] width 358 height 9
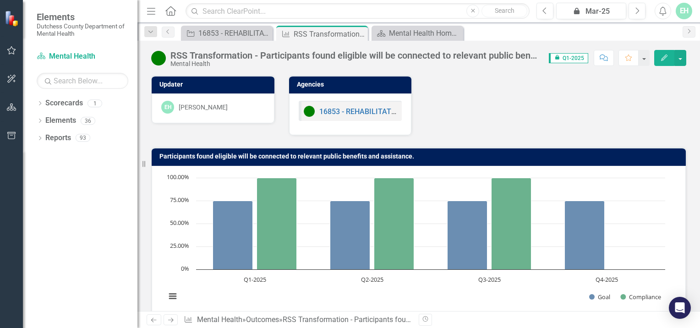
scroll to position [159, 0]
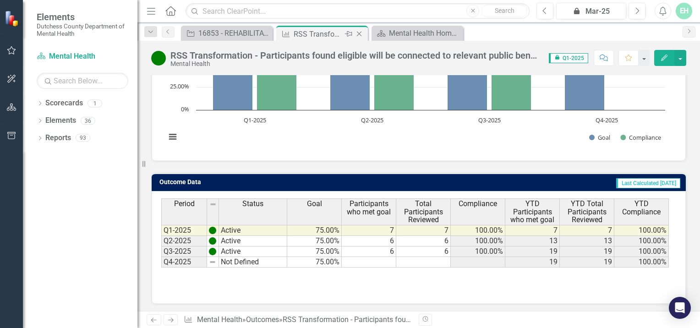
click at [361, 33] on icon "Close" at bounding box center [358, 33] width 9 height 7
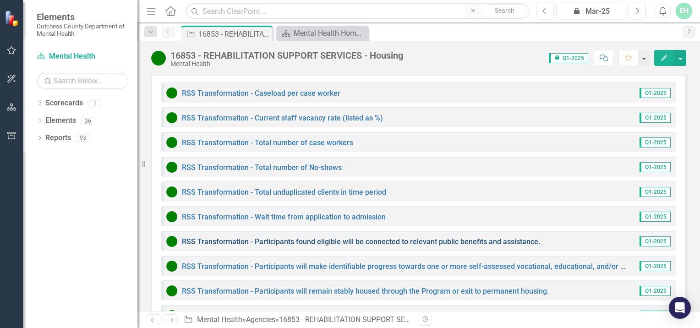
scroll to position [957, 0]
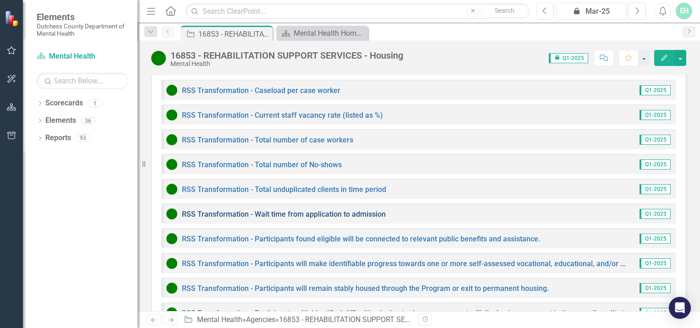
click at [215, 210] on link "RSS Transformation - Wait time from application to admission" at bounding box center [284, 214] width 204 height 9
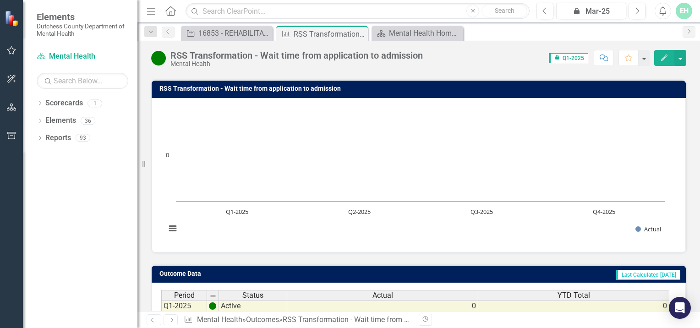
scroll to position [159, 0]
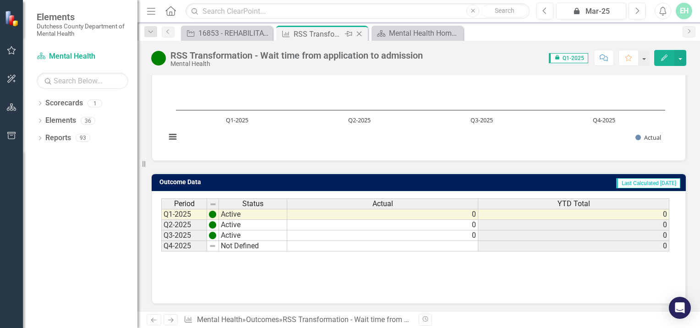
click at [361, 36] on icon "Close" at bounding box center [358, 33] width 9 height 7
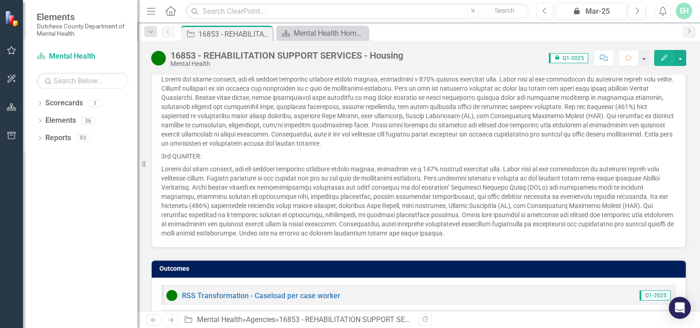
scroll to position [957, 0]
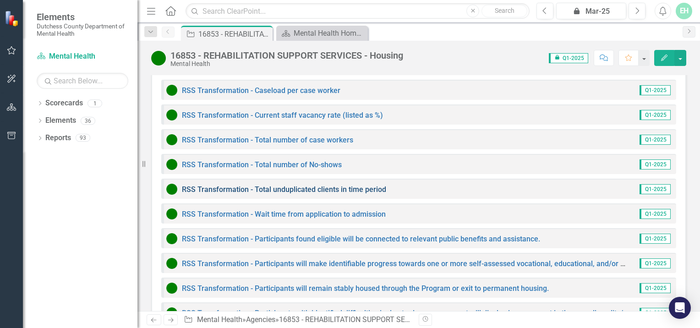
click at [282, 185] on link "RSS Transformation - Total unduplicated clients in time period" at bounding box center [284, 189] width 204 height 9
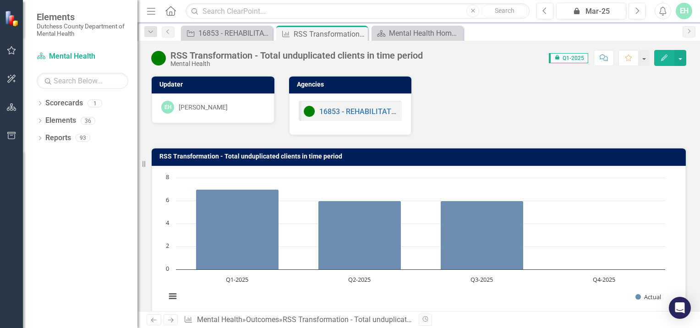
scroll to position [159, 0]
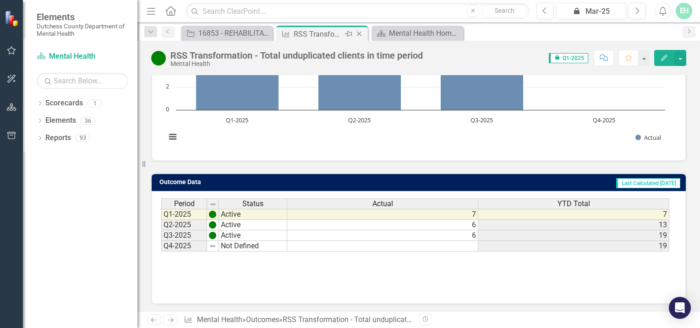
click at [359, 33] on icon at bounding box center [359, 34] width 5 height 5
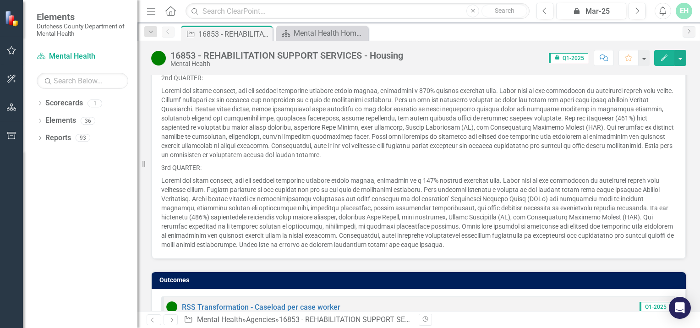
scroll to position [957, 0]
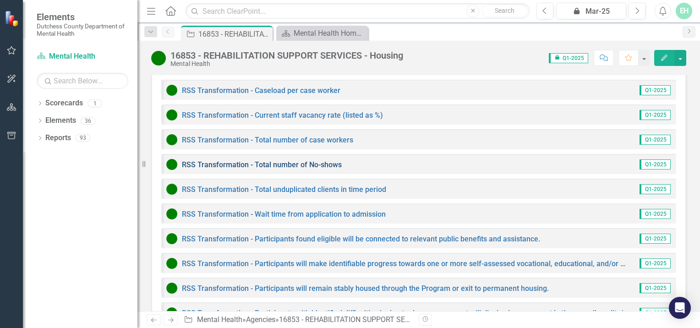
click at [284, 160] on link "RSS Transformation - Total number of No-shows" at bounding box center [262, 164] width 160 height 9
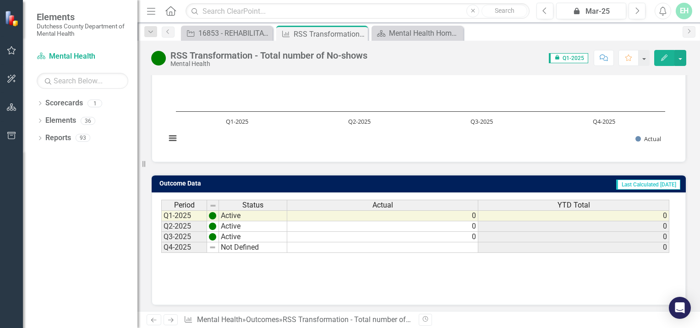
scroll to position [159, 0]
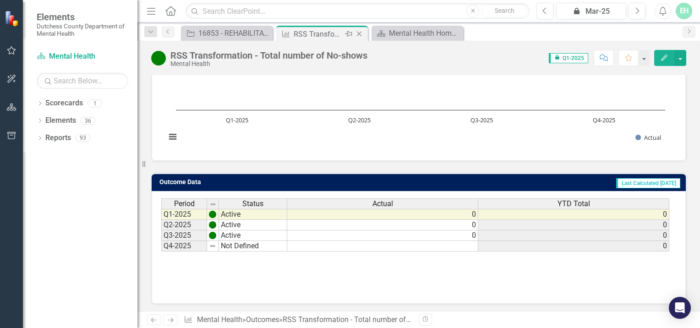
click at [361, 34] on icon "Close" at bounding box center [358, 33] width 9 height 7
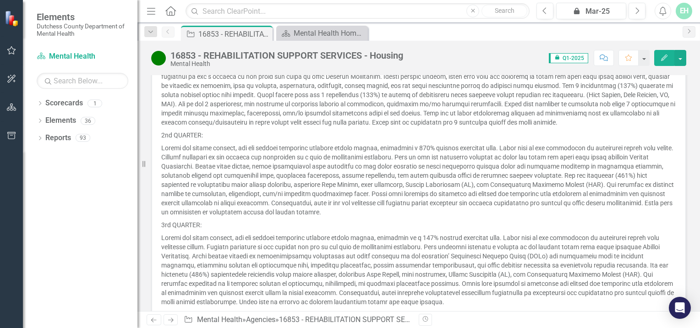
scroll to position [916, 0]
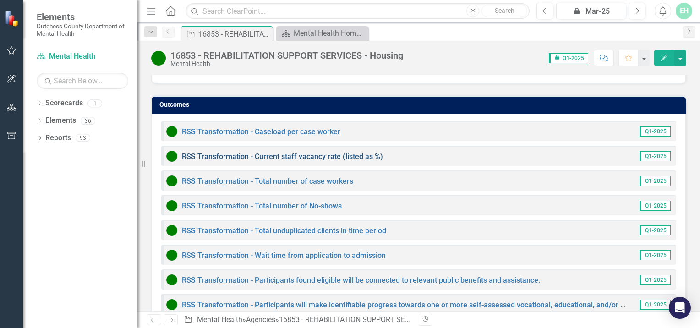
click at [306, 152] on link "RSS Transformation - Current staff vacancy rate (listed as %)" at bounding box center [282, 156] width 201 height 9
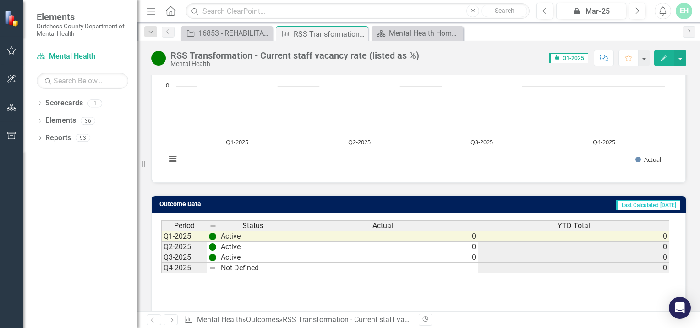
scroll to position [137, 0]
click at [358, 32] on icon "Close" at bounding box center [358, 33] width 9 height 7
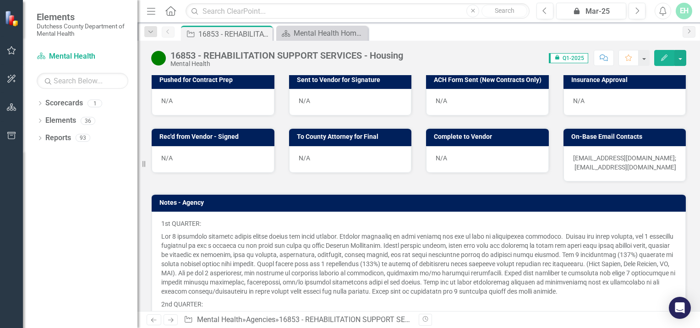
scroll to position [778, 0]
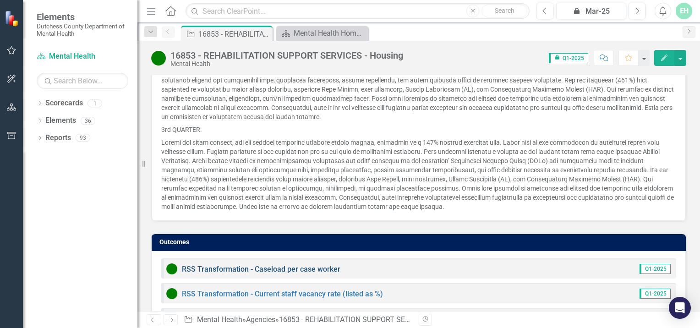
click at [306, 265] on link "RSS Transformation - Caseload per case worker" at bounding box center [261, 269] width 158 height 9
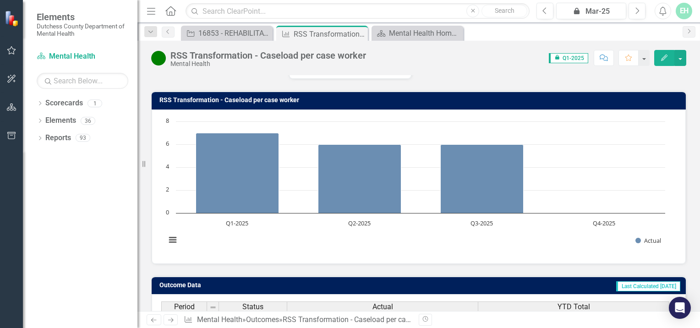
scroll to position [159, 0]
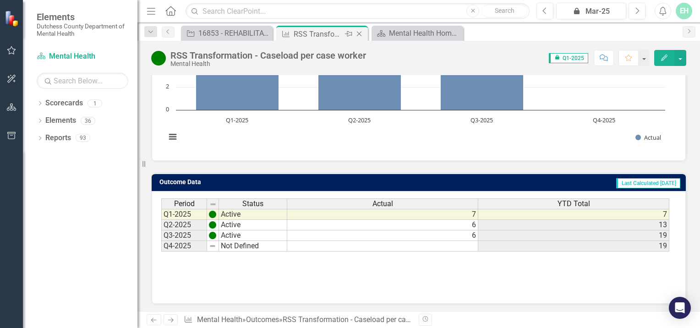
click at [357, 30] on icon "Close" at bounding box center [358, 33] width 9 height 7
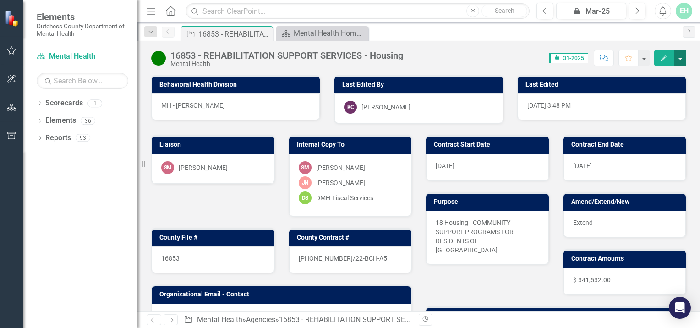
click at [680, 57] on button "button" at bounding box center [680, 58] width 12 height 16
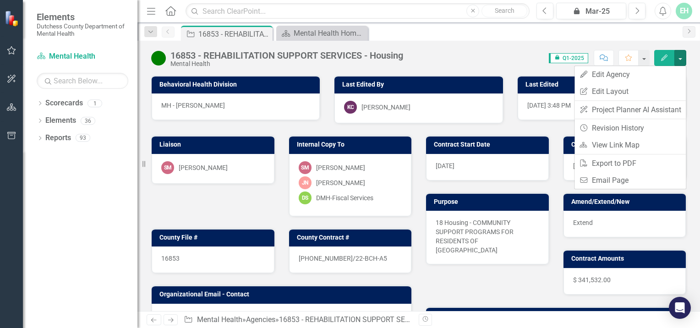
click at [494, 53] on div "Score: 0.00 icon.lock Q1-2025 Completed Comment Favorite Edit" at bounding box center [547, 58] width 278 height 16
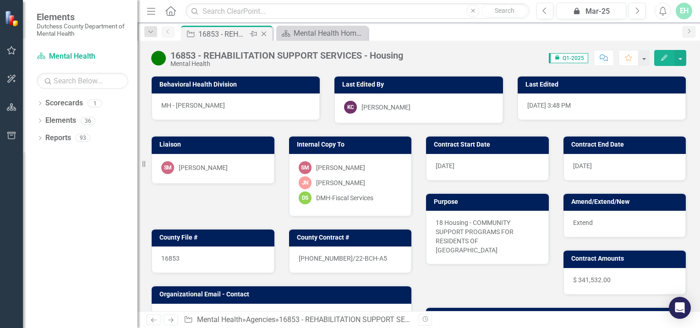
click at [266, 33] on icon "Close" at bounding box center [263, 33] width 9 height 7
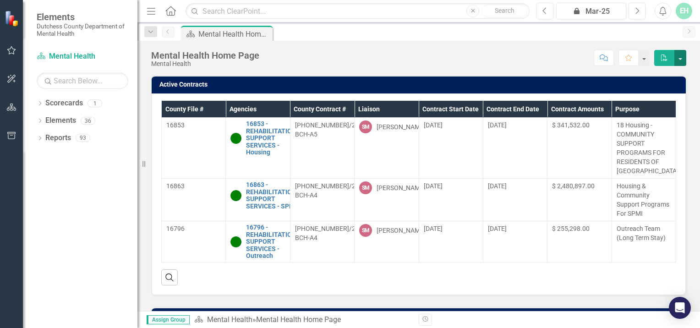
click at [680, 59] on button "button" at bounding box center [680, 58] width 12 height 16
click at [553, 51] on div "Score: N/A icon.lock Mar-25 Completed Comment Favorite PDF" at bounding box center [475, 58] width 422 height 16
click at [683, 53] on button "button" at bounding box center [680, 58] width 12 height 16
click at [531, 46] on div "Mental Health Home Page Mental Health Score: N/A icon.lock Mar-25 Completed Com…" at bounding box center [418, 54] width 562 height 27
click at [680, 11] on div "EH" at bounding box center [683, 11] width 16 height 16
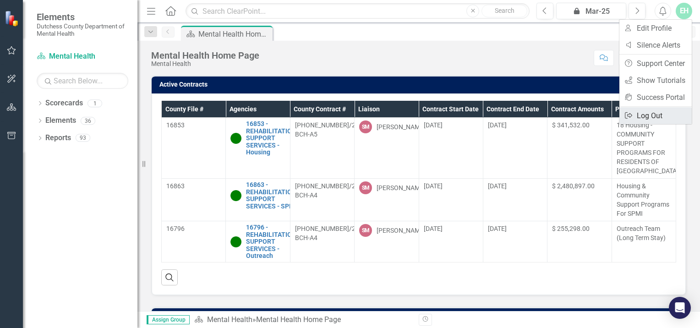
click at [646, 114] on link "Logout Log Out" at bounding box center [655, 115] width 72 height 17
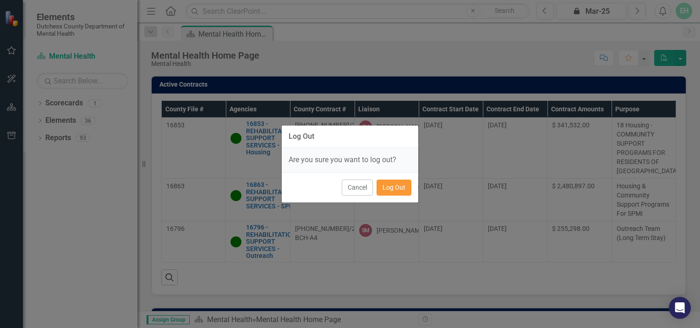
click at [399, 192] on button "Log Out" at bounding box center [393, 187] width 35 height 16
